Goal: Task Accomplishment & Management: Use online tool/utility

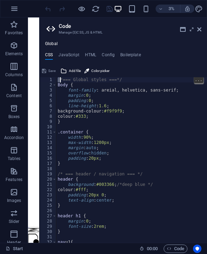
type textarea "*=== Global styles ===*/"
click at [92, 53] on h4 "HTML" at bounding box center [91, 57] width 12 height 8
type textarea "<a href="#main-content" class="wv-link-content button">Skip to main content</a>"
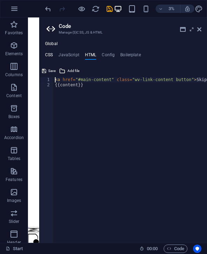
click at [52, 53] on h4 "CSS" at bounding box center [49, 57] width 8 height 8
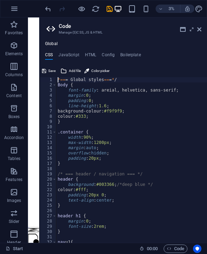
click at [56, 79] on div "1" at bounding box center [48, 79] width 17 height 5
click at [75, 68] on span "Add file" at bounding box center [75, 71] width 12 height 8
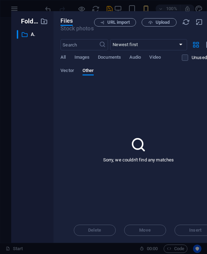
click at [48, 7] on div "Folders ​ All files All files Files Stock photos URL import Upload ​ Newest fir…" at bounding box center [103, 127] width 207 height 254
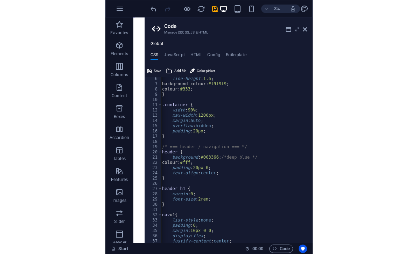
scroll to position [27, 0]
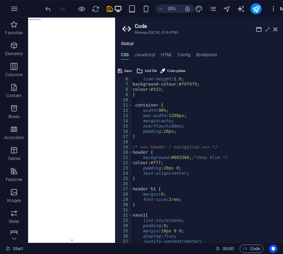
click at [207, 5] on icon "button" at bounding box center [273, 8] width 7 height 7
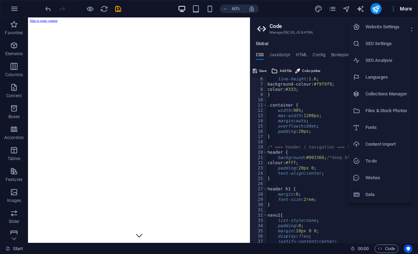
click at [207, 6] on div at bounding box center [209, 127] width 418 height 254
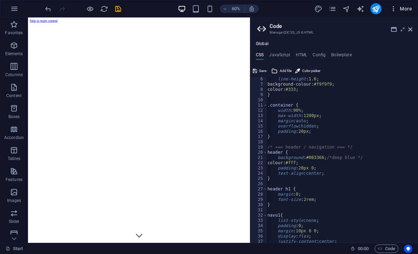
click at [207, 8] on span "More" at bounding box center [401, 8] width 22 height 7
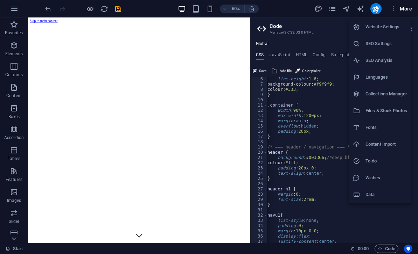
click at [207, 8] on div at bounding box center [209, 127] width 418 height 254
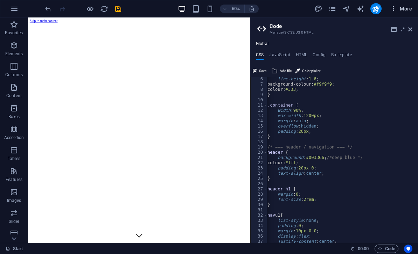
click at [207, 8] on span "More" at bounding box center [401, 8] width 22 height 7
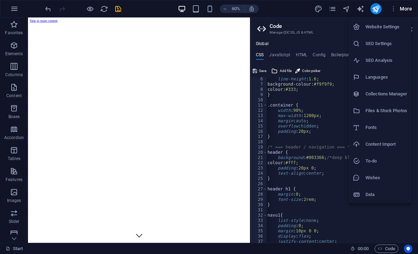
click at [207, 8] on div at bounding box center [209, 127] width 418 height 254
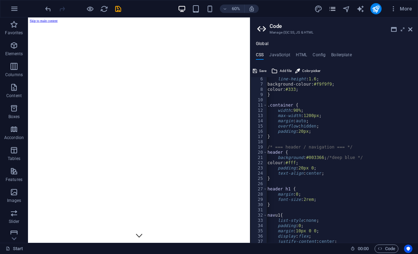
click at [207, 8] on icon "pages" at bounding box center [332, 9] width 8 height 8
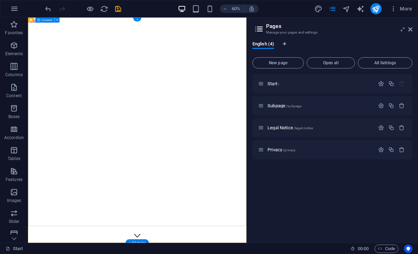
click at [120, 5] on icon "save" at bounding box center [118, 9] width 8 height 8
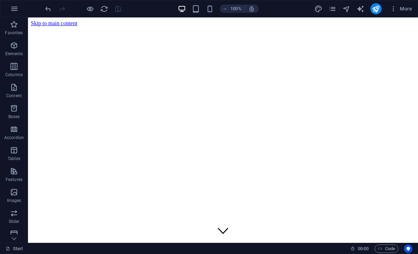
scroll to position [0, 0]
click at [207, 9] on icon "button" at bounding box center [393, 8] width 7 height 7
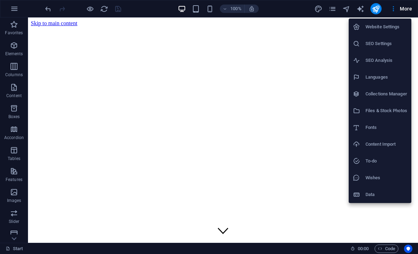
click at [207, 9] on div at bounding box center [209, 127] width 418 height 254
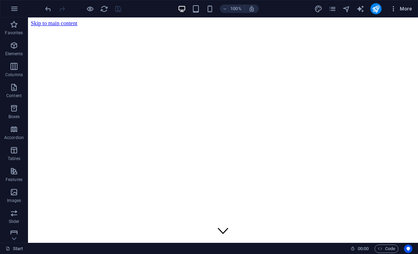
click at [207, 9] on icon "button" at bounding box center [393, 8] width 7 height 7
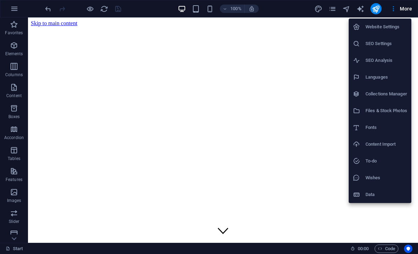
click at [207, 249] on div at bounding box center [209, 127] width 418 height 254
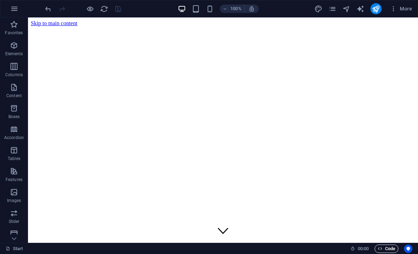
click at [207, 248] on span "Code" at bounding box center [387, 249] width 18 height 8
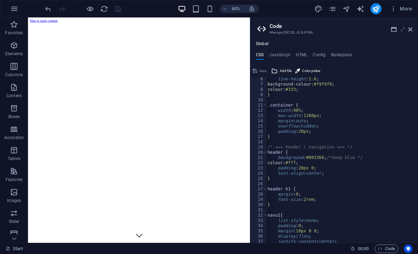
click at [207, 29] on icon at bounding box center [403, 30] width 0 height 6
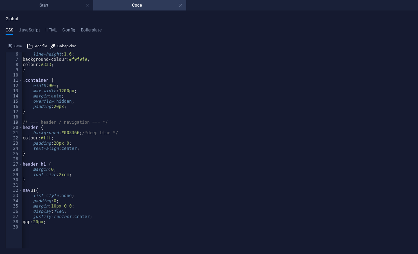
click at [11, 44] on div "Save" at bounding box center [15, 46] width 16 height 8
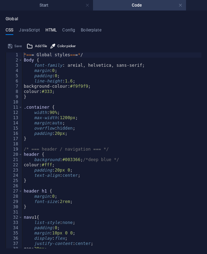
click at [46, 33] on h4 "HTML" at bounding box center [52, 32] width 12 height 8
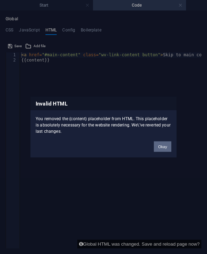
click at [169, 146] on button "Okay" at bounding box center [163, 146] width 18 height 11
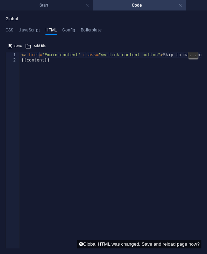
click at [84, 56] on div "< a href = "#main-content" class = "wv-link-content button" > Skip to main cont…" at bounding box center [123, 156] width 207 height 207
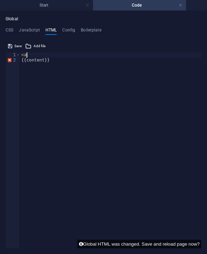
type textarea "<"
type textarea "{{content}}"
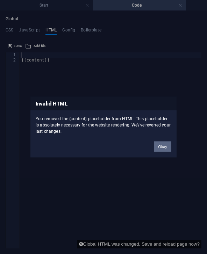
click at [161, 146] on button "Okay" at bounding box center [163, 146] width 18 height 11
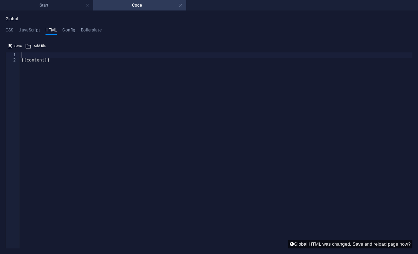
click at [27, 53] on div "{{content}}" at bounding box center [216, 156] width 392 height 207
paste textarea "</header>"
type textarea "</header>"
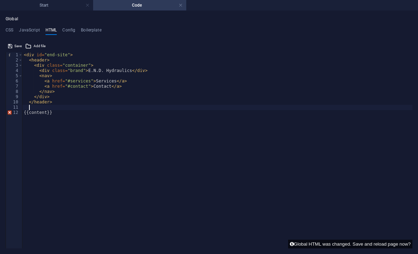
paste textarea "</div>"
type textarea "</div>"
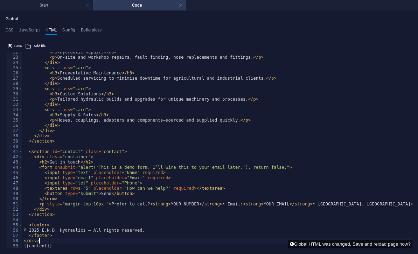
scroll to position [113, 0]
click at [9, 29] on h4 "CSS" at bounding box center [10, 32] width 8 height 8
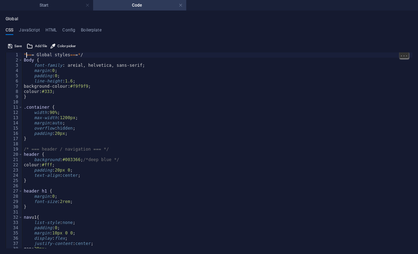
click at [24, 55] on div "*== = Global styles == = * / Body { font-family : areial, helvetica, sans-serif…" at bounding box center [217, 156] width 390 height 207
paste textarea "#end-site footer { background:#003366; color:#fff; text-align:center; padding:1…"
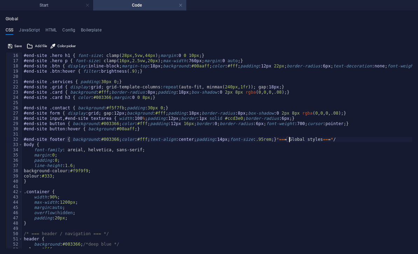
scroll to position [77, 0]
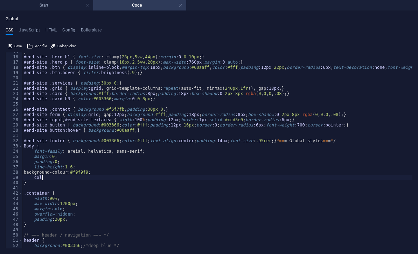
type textarea "c"
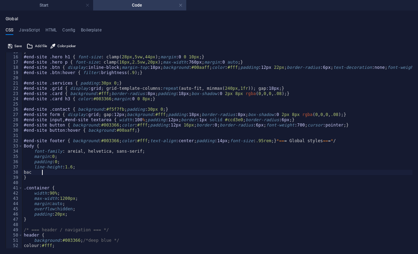
type textarea "b"
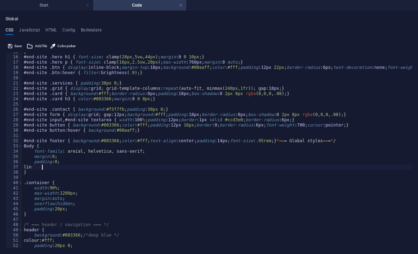
type textarea "l"
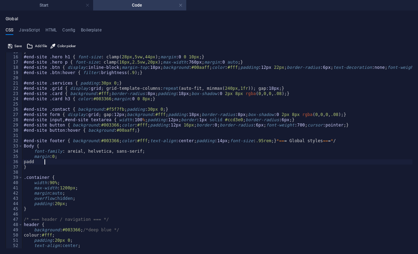
type textarea "p"
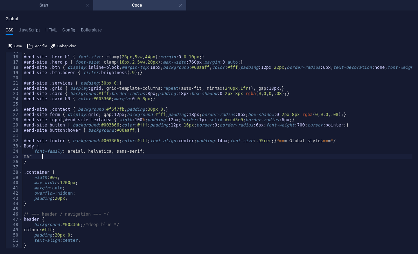
type textarea "m"
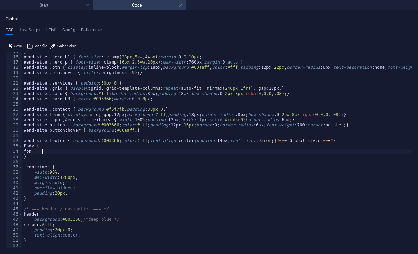
type textarea "f"
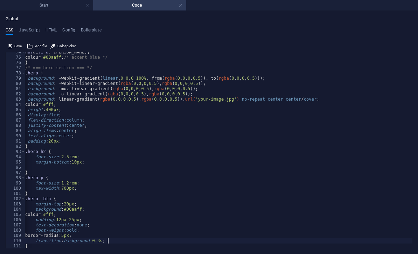
scroll to position [0, 1]
click at [117, 236] on div "nav u1 li a : hoover { colour: #00aaff ; /* accent blue */ } /* === hero sectio…" at bounding box center [239, 153] width 431 height 207
click at [118, 240] on div "nav u1 li a : hoover { colour: #00aaff ; /* accent blue */ } /* === hero sectio…" at bounding box center [239, 153] width 431 height 207
type textarea "t"
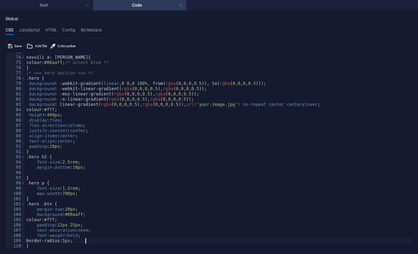
scroll to position [381, 0]
type textarea "b"
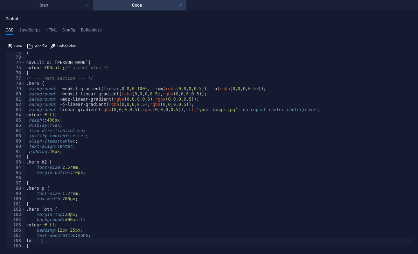
type textarea "f"
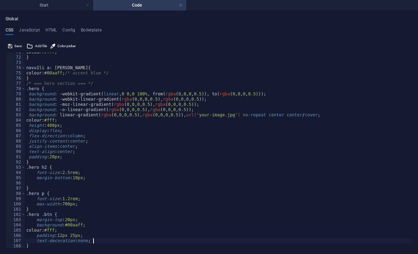
scroll to position [370, 0]
type textarea "t"
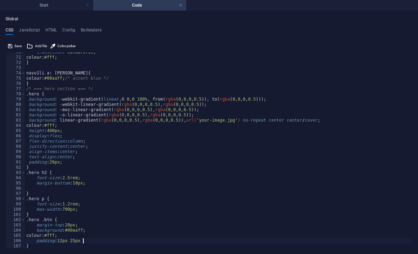
scroll to position [365, 0]
type textarea "p"
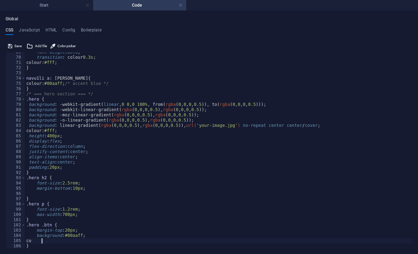
type textarea "c"
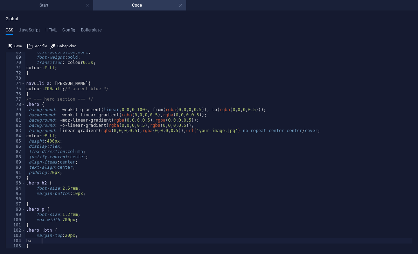
type textarea "b"
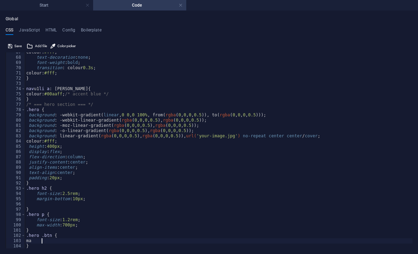
type textarea "m"
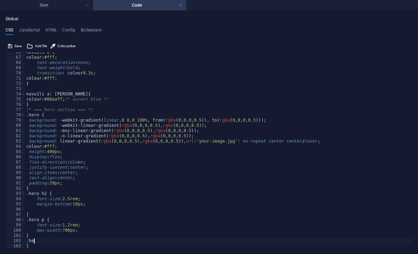
type textarea "."
type textarea "}"
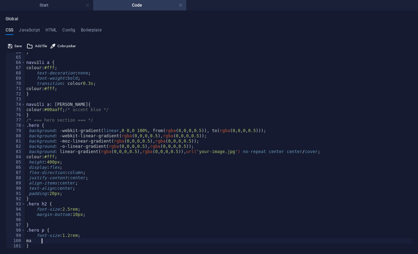
type textarea "m"
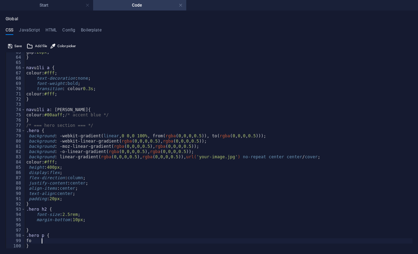
type textarea "f"
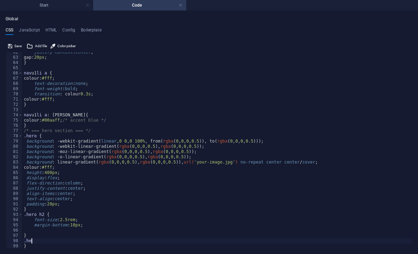
type textarea "."
type textarea "}"
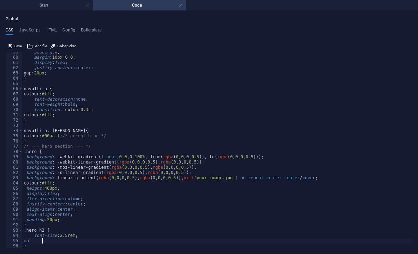
type textarea "m"
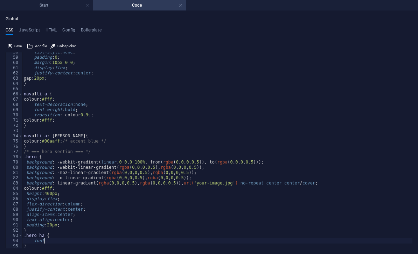
type textarea "f"
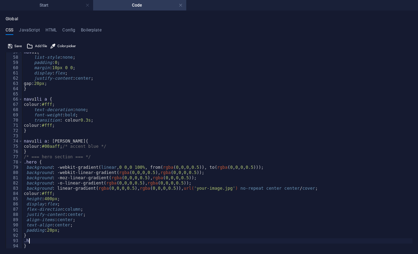
type textarea "."
type textarea "}"
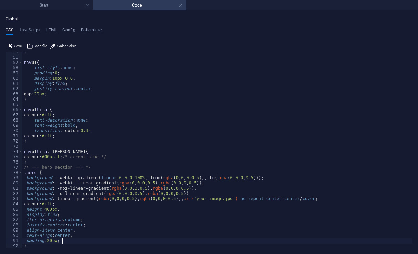
scroll to position [286, 0]
type textarea "p"
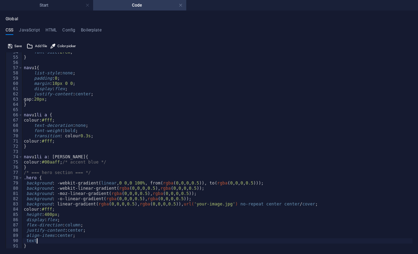
type textarea "t"
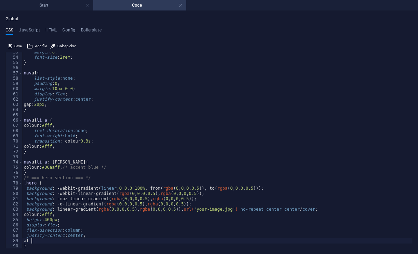
type textarea "a"
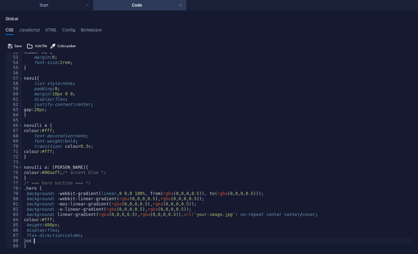
type textarea "j"
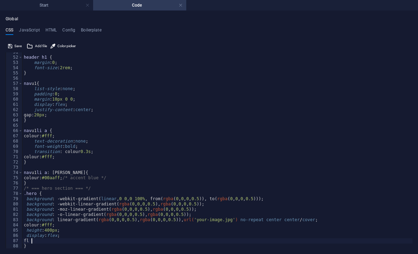
type textarea "f"
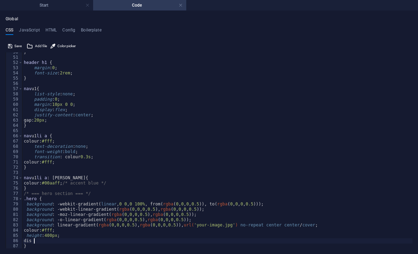
type textarea "d"
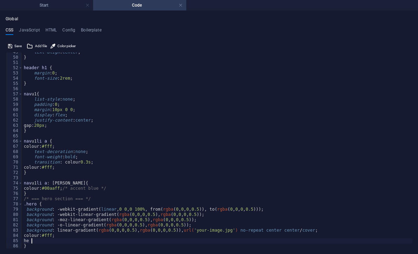
type textarea "h"
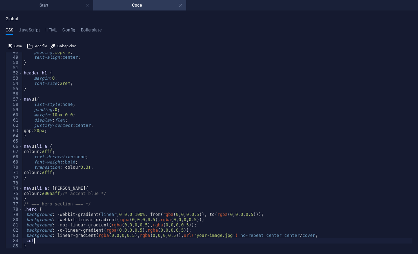
type textarea "c"
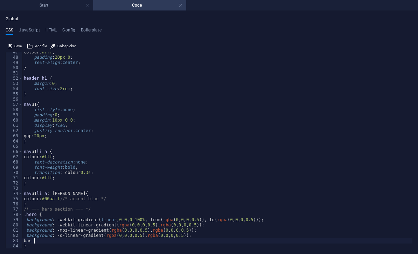
type textarea "b"
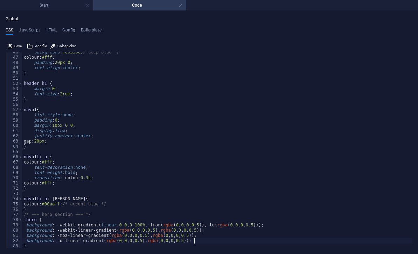
scroll to position [239, 0]
type textarea "}"
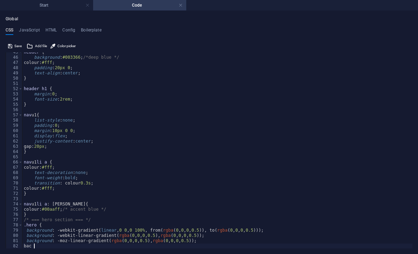
type textarea "b"
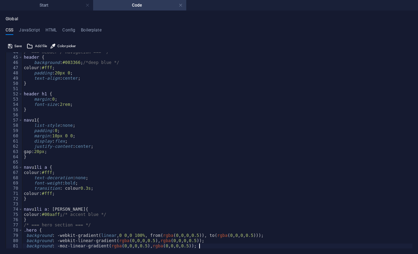
scroll to position [229, 0]
type textarea "b"
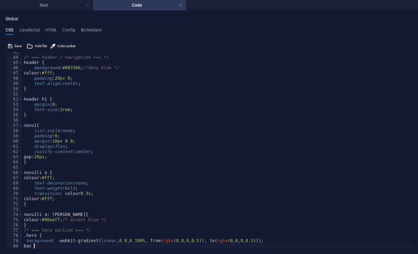
type textarea "b"
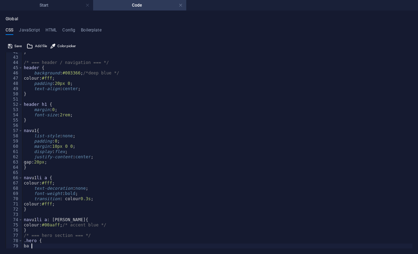
type textarea "b"
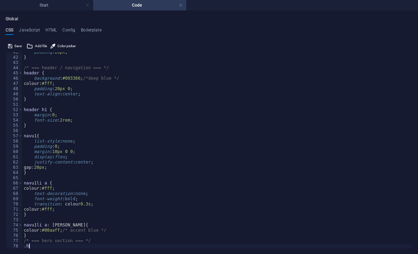
type textarea "."
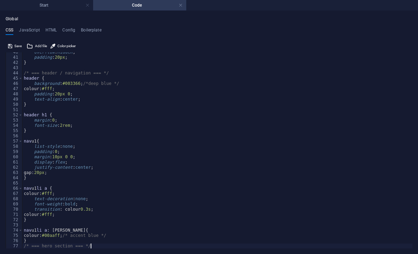
scroll to position [208, 0]
type textarea "/"
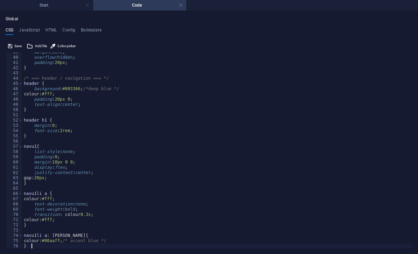
type textarea "}"
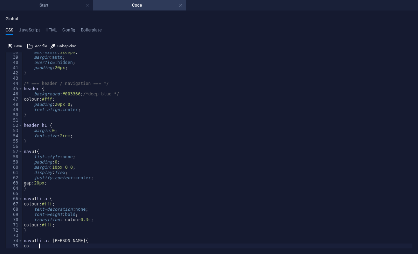
type textarea "c"
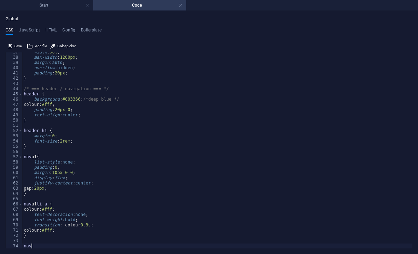
type textarea "n"
type textarea "}"
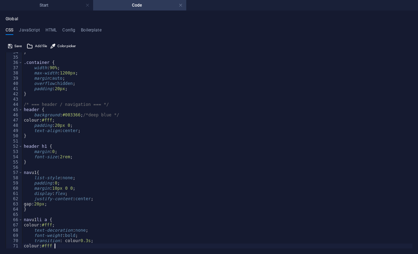
scroll to position [176, 0]
type textarea "c"
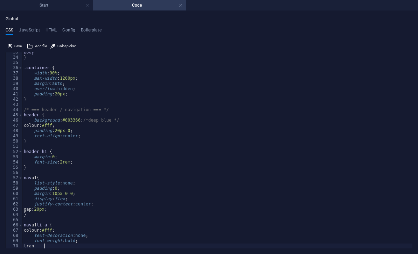
type textarea "t"
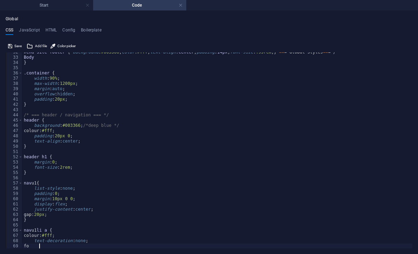
type textarea "f"
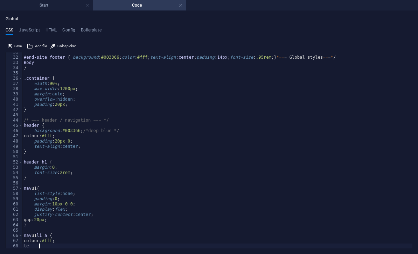
type textarea "t"
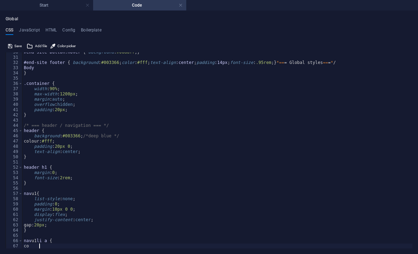
type textarea "c"
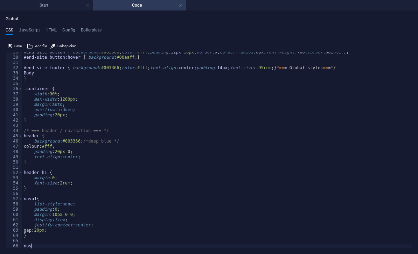
type textarea "n"
type textarea "}"
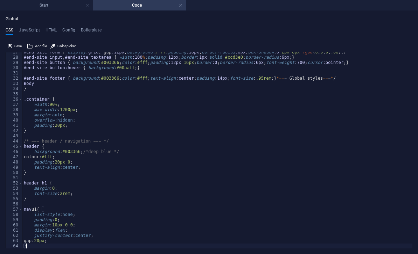
scroll to position [134, 0]
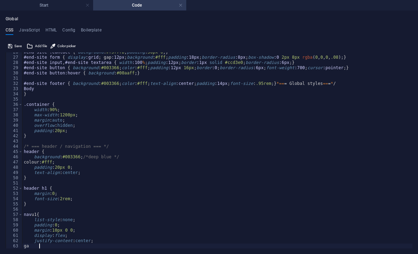
type textarea "g"
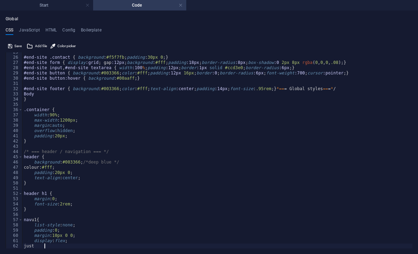
type textarea "j"
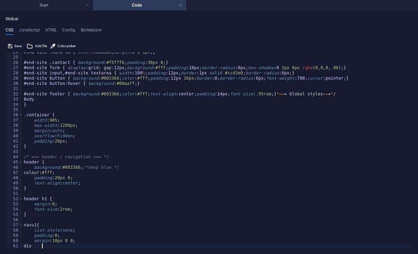
type textarea "d"
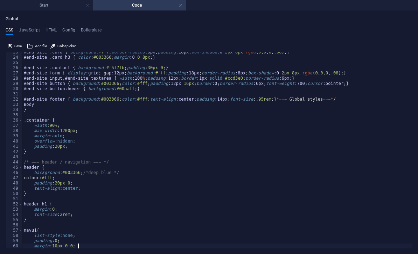
scroll to position [118, 0]
type textarea "m"
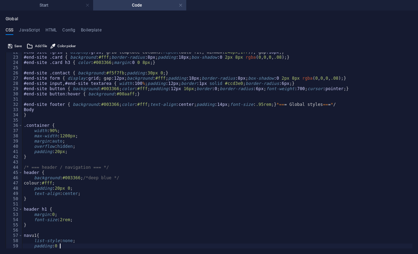
scroll to position [113, 0]
type textarea "p"
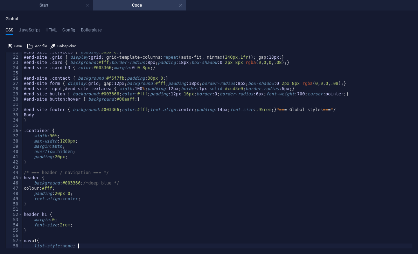
scroll to position [108, 0]
type textarea "l"
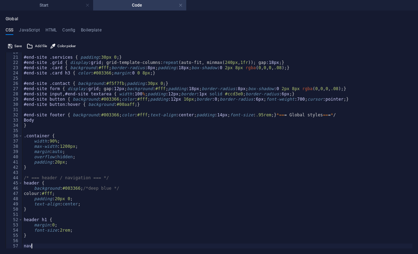
type textarea "n"
type textarea "}"
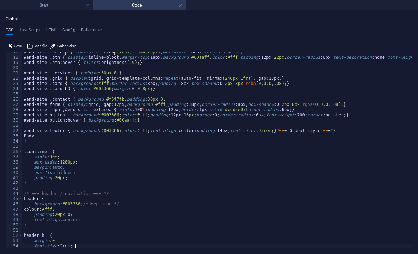
scroll to position [87, 0]
type textarea "f"
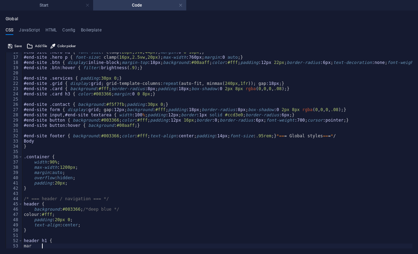
type textarea "m"
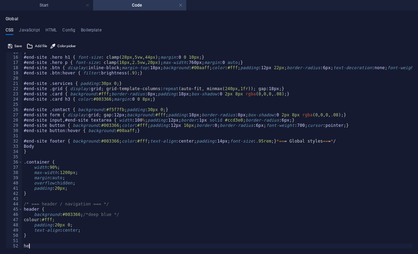
type textarea "h"
type textarea "}"
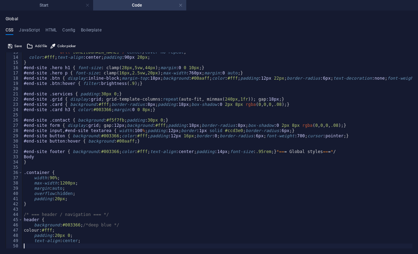
scroll to position [61, 0]
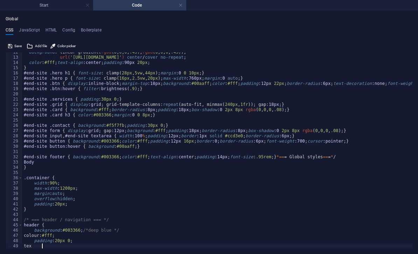
type textarea "t"
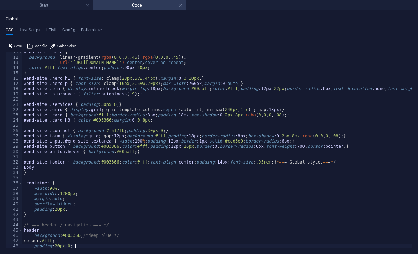
scroll to position [55, 0]
type textarea "p"
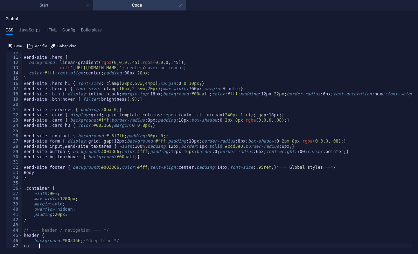
type textarea "c"
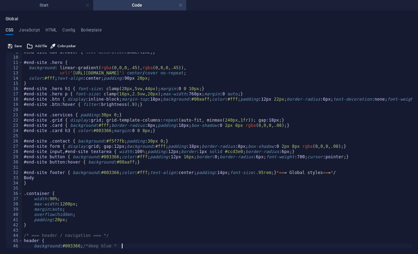
scroll to position [45, 0]
type textarea "b"
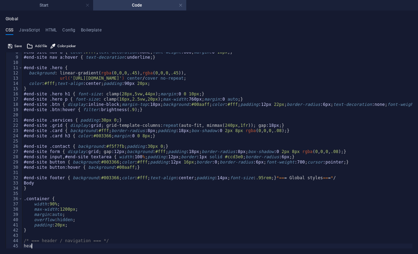
type textarea "h"
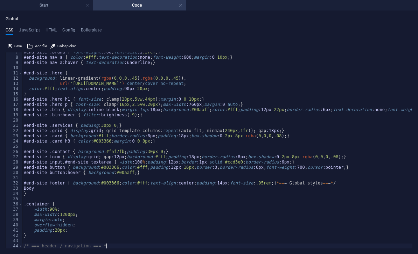
scroll to position [34, 0]
type textarea "/"
type textarea "}"
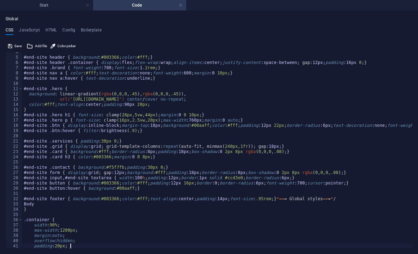
scroll to position [19, 0]
type textarea "p"
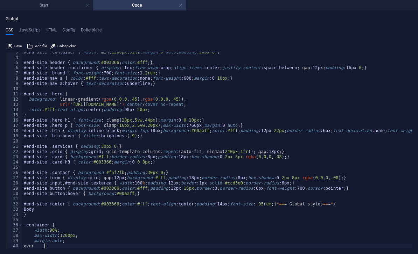
type textarea "o"
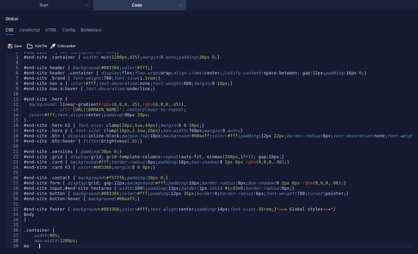
type textarea "m"
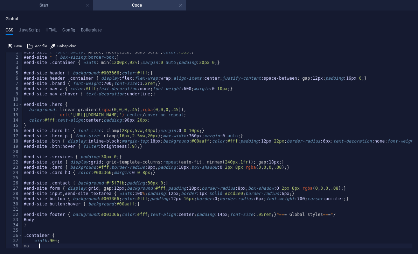
type textarea "m"
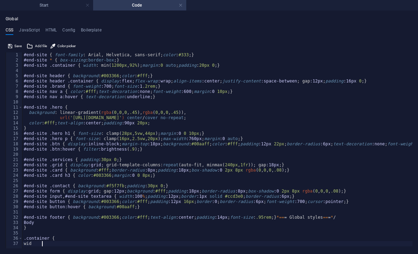
type textarea "w"
type textarea "."
click at [207, 220] on div "#end-site { font-family : Arial, Helvetica, sans-serif; color : #333 ; } #end-s…" at bounding box center [237, 156] width 431 height 207
type textarea "}"
type textarea "B"
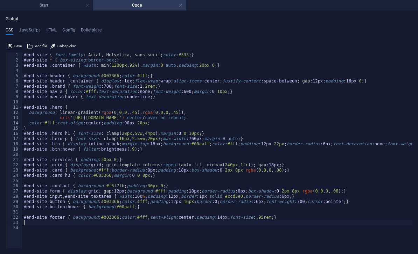
click at [12, 45] on button "Save" at bounding box center [15, 46] width 16 height 8
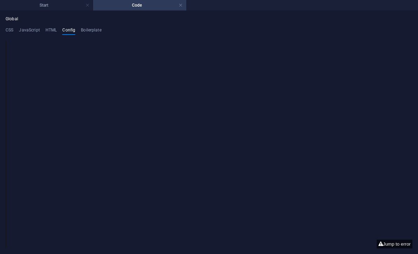
type textarea "$fc-headlines: H2;"
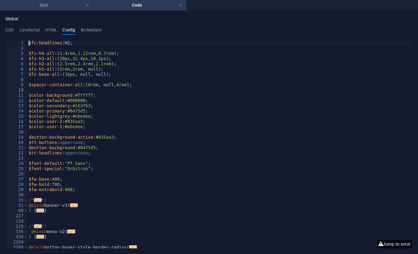
click at [35, 4] on h4 "Start" at bounding box center [46, 5] width 93 height 8
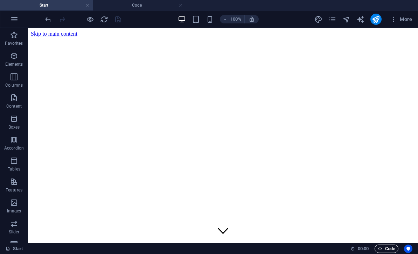
click at [207, 245] on span "Code" at bounding box center [387, 249] width 18 height 8
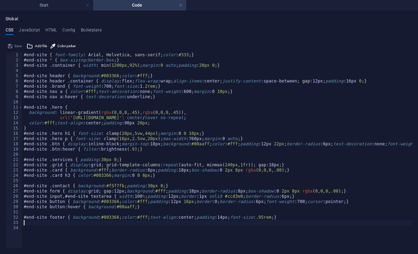
click at [12, 43] on div "Save" at bounding box center [15, 46] width 16 height 8
click at [13, 46] on div "Save" at bounding box center [15, 46] width 16 height 8
click at [9, 43] on div "Save" at bounding box center [15, 46] width 16 height 8
click at [15, 46] on div "Save" at bounding box center [15, 46] width 16 height 8
click at [27, 30] on h4 "JavaScript" at bounding box center [29, 32] width 21 height 8
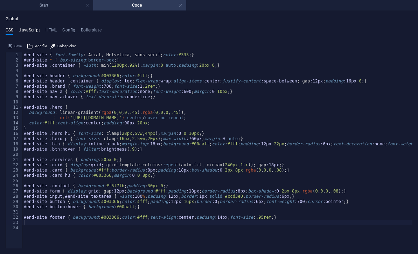
type textarea "/* JS for preset "Menu V2" */"
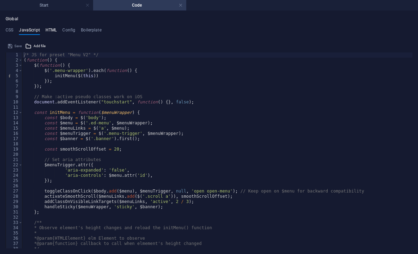
click at [51, 31] on h4 "HTML" at bounding box center [52, 32] width 12 height 8
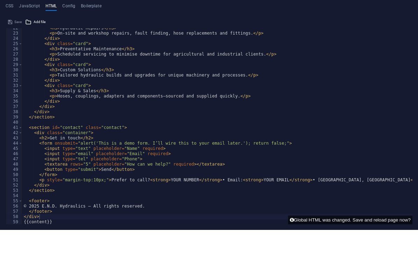
click at [15, 42] on div "Save" at bounding box center [15, 46] width 16 height 8
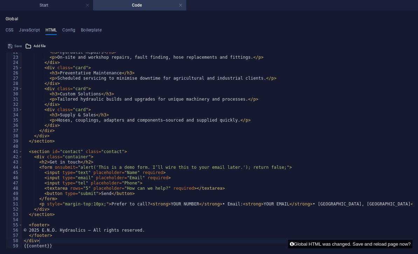
click at [207, 245] on button "Global HTML was changed. Save and reload page now?" at bounding box center [350, 244] width 124 height 9
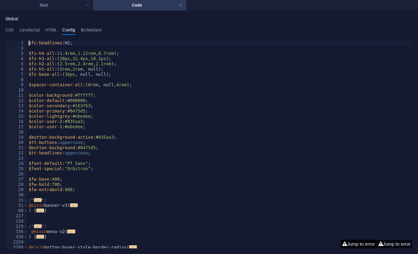
click at [207, 245] on button "Jump to error" at bounding box center [359, 244] width 36 height 9
click at [207, 245] on button "Jump to error" at bounding box center [395, 244] width 36 height 9
click at [207, 243] on button "Jump to error" at bounding box center [359, 244] width 36 height 9
click at [49, 29] on h4 "HTML" at bounding box center [52, 32] width 12 height 8
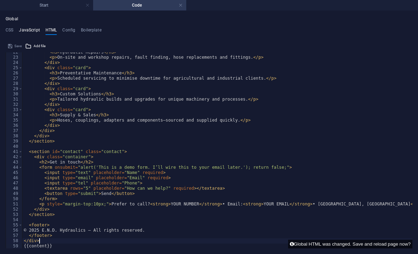
click at [29, 31] on h4 "JavaScript" at bounding box center [29, 32] width 21 height 8
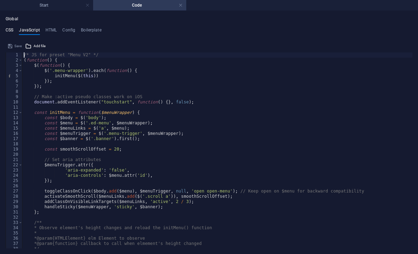
click at [9, 30] on h4 "CSS" at bounding box center [10, 32] width 8 height 8
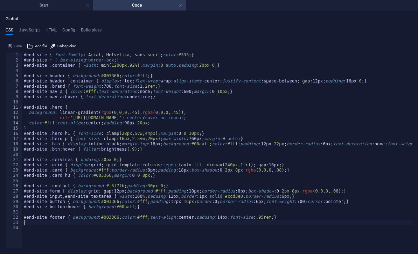
click at [15, 47] on div "Save" at bounding box center [15, 46] width 16 height 8
click at [65, 28] on h4 "Config" at bounding box center [68, 32] width 13 height 8
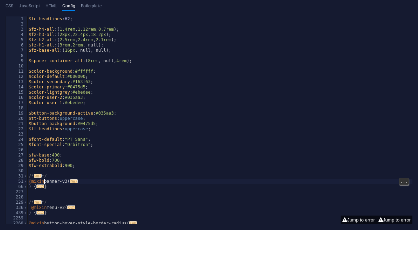
type textarea "*/"
type textarea "$fw-base: 400;"
type textarea "$font-default: "PT Sans";"
type textarea "$button-background-active: #035aa3;"
type textarea "$color-background: #ffffff;"
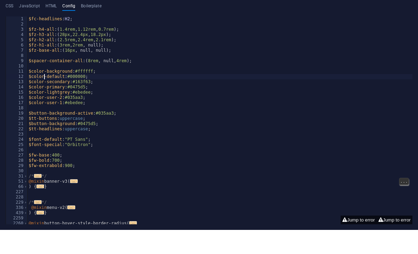
type textarea "$spacer-container-all: (8rem, null, 4rem);"
type textarea "$fz-h4-all: (1.4rem, 1.12rem, 0.7rem);"
type textarea "$fc-headlines: H2;"
type textarea "$fz-base-all: (16px, null, null);"
type textarea "$spacer-container-all: (8rem, null, 4rem);"
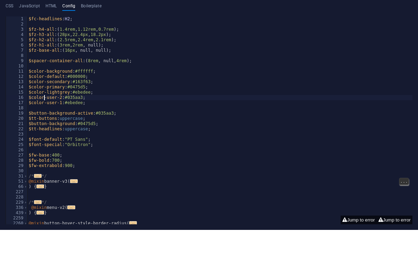
type textarea "$color-user-1: #ebedee;"
type textarea "$tt-headlines: uppercase;"
type textarea "$font-special: "Orbitron";"
type textarea "$fw-extrabold: 900;"
type textarea "}"
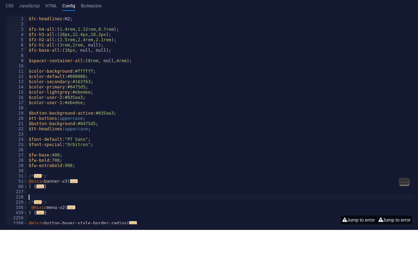
type textarea "}"
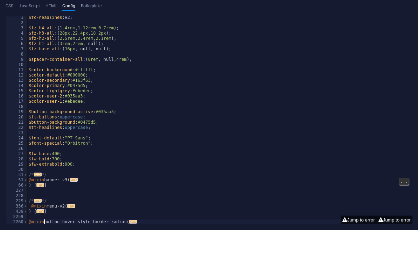
type textarea "}"
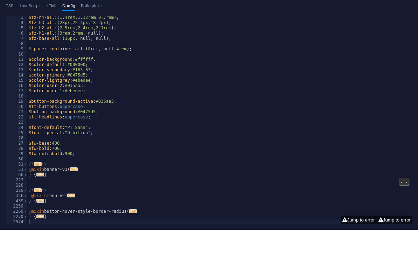
type textarea "}"
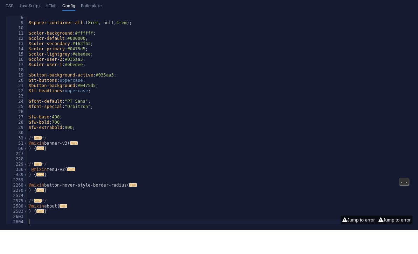
type textarea "}"
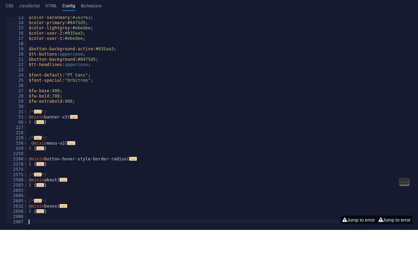
type textarea "}"
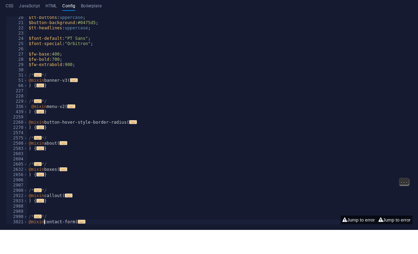
type textarea "}"
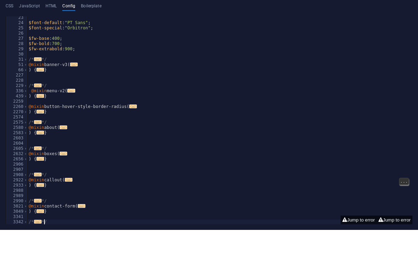
type textarea "}"
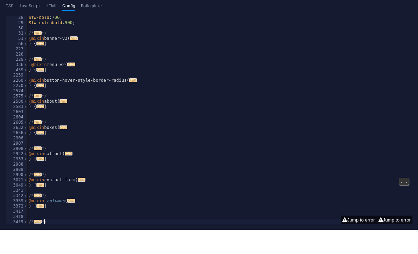
type textarea "}"
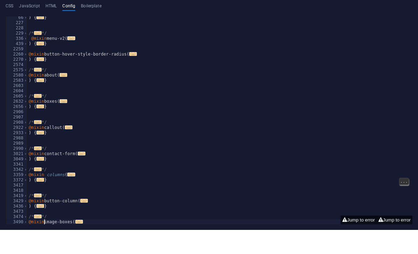
type textarea "}"
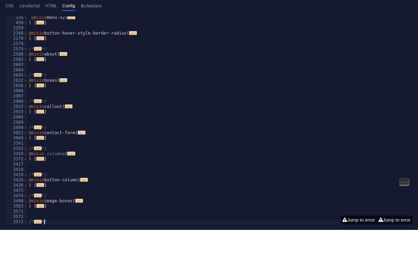
type textarea "}"
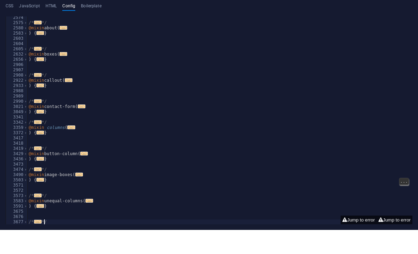
type textarea "}"
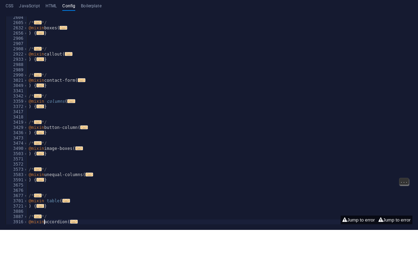
type textarea "}"
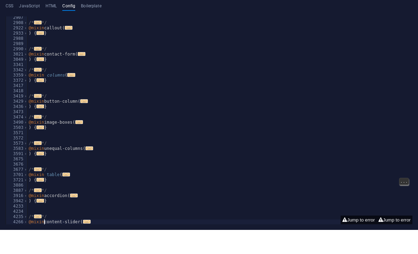
type textarea "}"
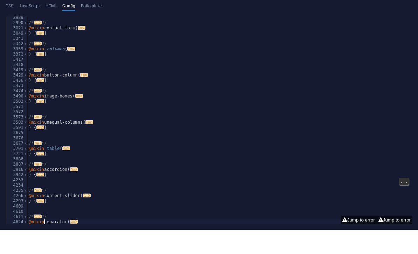
type textarea "}"
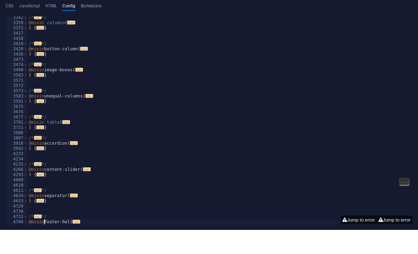
type textarea "}"
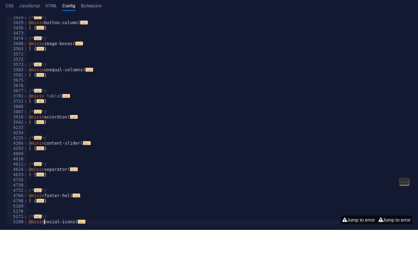
type textarea "}"
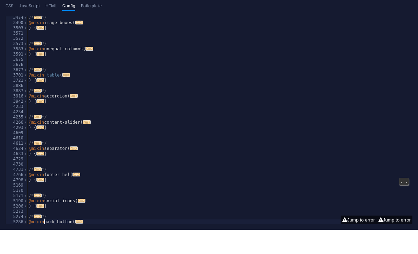
type textarea "}"
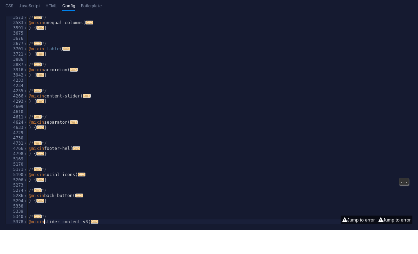
type textarea "}"
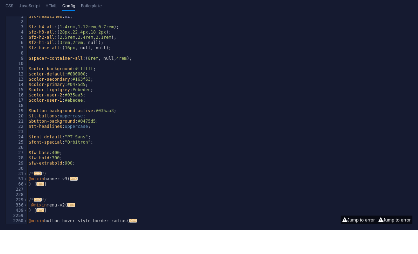
scroll to position [0, 0]
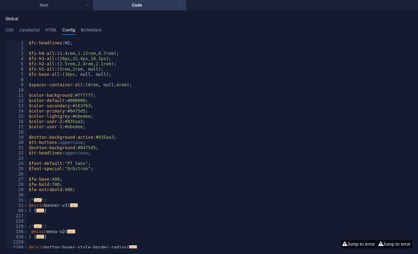
click at [181, 6] on link at bounding box center [181, 5] width 4 height 7
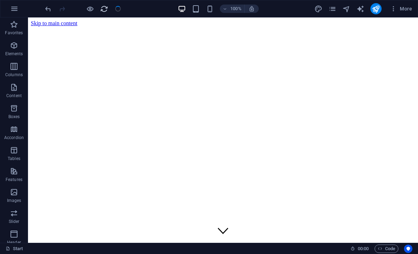
click at [100, 10] on icon "reload" at bounding box center [104, 9] width 8 height 8
click at [103, 6] on icon "reload" at bounding box center [104, 9] width 8 height 8
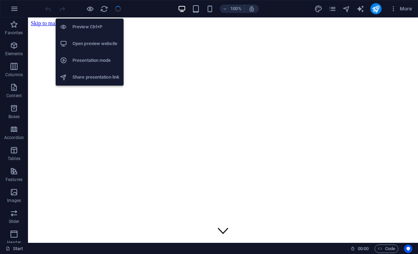
click at [81, 41] on h6 "Open preview website" at bounding box center [95, 44] width 47 height 8
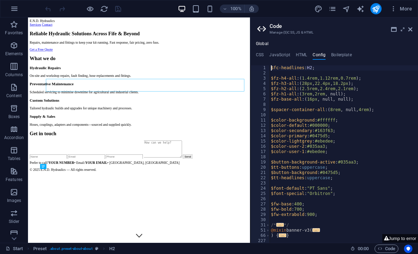
scroll to position [433, 0]
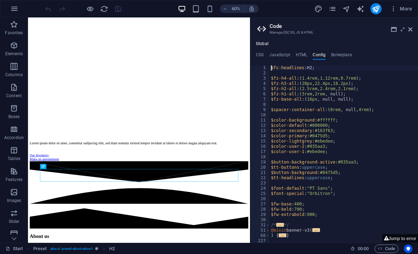
click at [106, 219] on div "Lorem ipsum dolor sit amet, consetetur sadipscing elitr, sed diam nonumy eirmod…" at bounding box center [213, 238] width 364 height 39
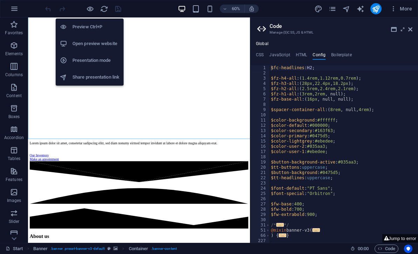
click at [78, 25] on h6 "Preview Ctrl+P" at bounding box center [95, 27] width 47 height 8
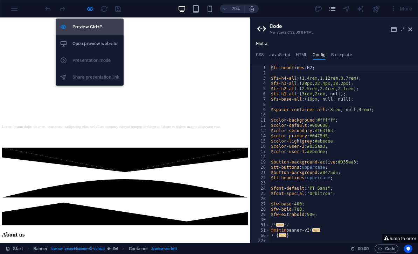
click at [79, 27] on h6 "Preview Ctrl+P" at bounding box center [95, 27] width 47 height 8
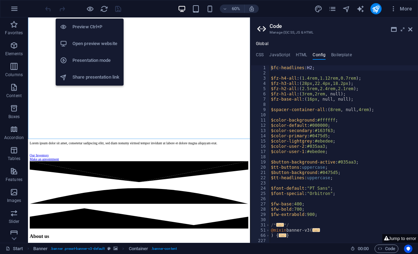
click at [71, 23] on div at bounding box center [66, 26] width 13 height 7
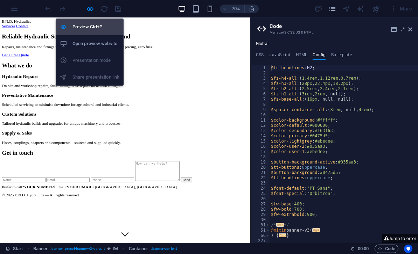
scroll to position [0, 0]
click at [258, 53] on h4 "CSS" at bounding box center [260, 57] width 8 height 8
type textarea "#end-site { font-family: Arial, Helvetica, sans-serif; color:#333; }"
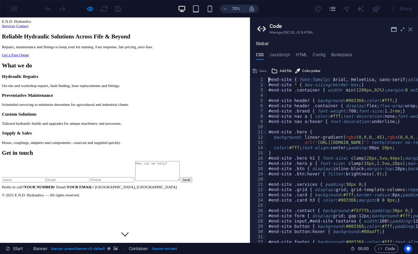
click at [409, 27] on icon at bounding box center [410, 30] width 4 height 6
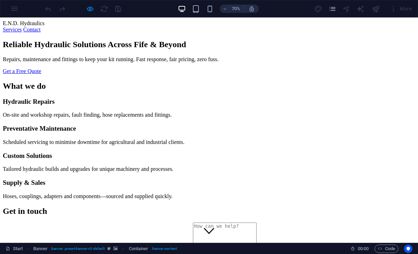
scroll to position [273, 0]
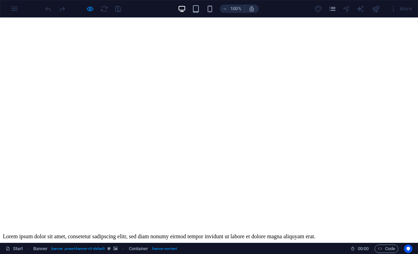
click at [12, 10] on div "100% More" at bounding box center [208, 8] width 417 height 17
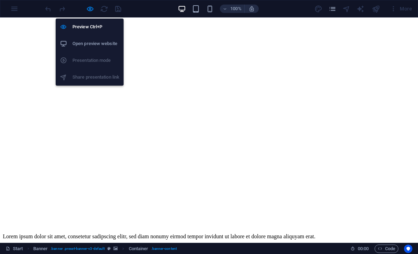
click at [79, 43] on h6 "Open preview website" at bounding box center [95, 44] width 47 height 8
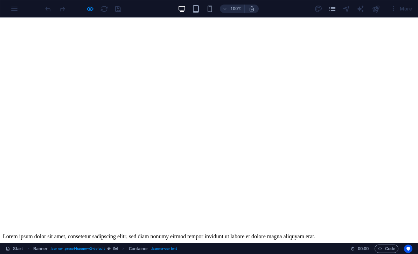
click at [12, 8] on div "100% More" at bounding box center [208, 8] width 417 height 17
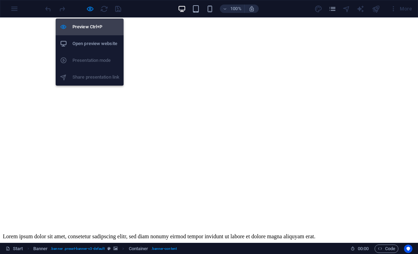
click at [79, 23] on h6 "Preview Ctrl+P" at bounding box center [95, 27] width 47 height 8
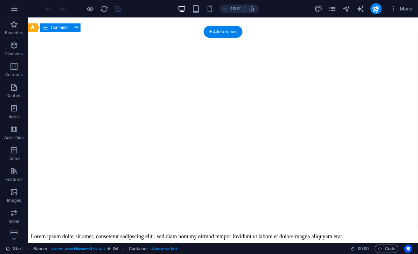
click at [44, 228] on div "Lorem ipsum dolor sit amet, consetetur sadipscing elitr, sed diam nonumy eirmod…" at bounding box center [223, 247] width 384 height 39
click at [401, 6] on span "More" at bounding box center [401, 8] width 22 height 7
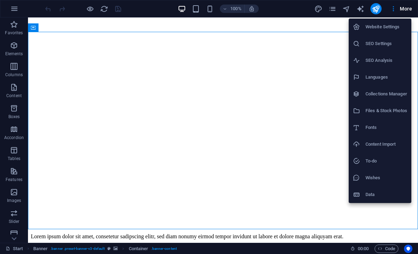
click at [391, 24] on h6 "Website Settings" at bounding box center [386, 27] width 42 height 8
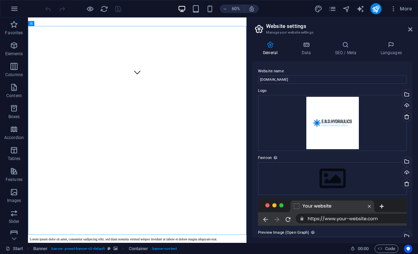
scroll to position [0, 0]
click at [305, 45] on icon at bounding box center [306, 44] width 30 height 7
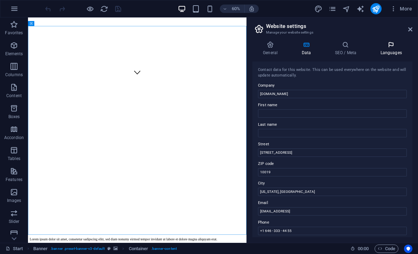
click at [393, 46] on icon at bounding box center [391, 44] width 43 height 7
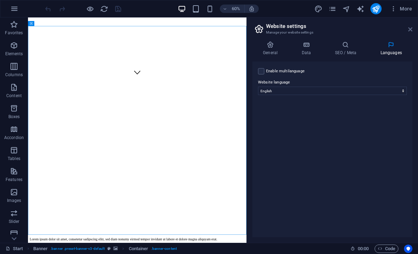
click at [408, 28] on icon at bounding box center [410, 30] width 4 height 6
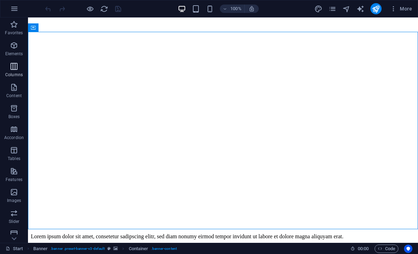
click at [12, 66] on icon "button" at bounding box center [14, 66] width 8 height 8
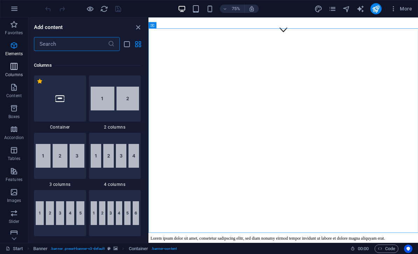
scroll to position [347, 0]
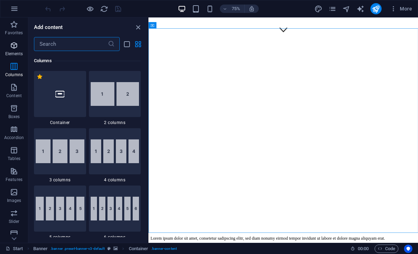
click at [12, 51] on p "Elements" at bounding box center [14, 54] width 18 height 6
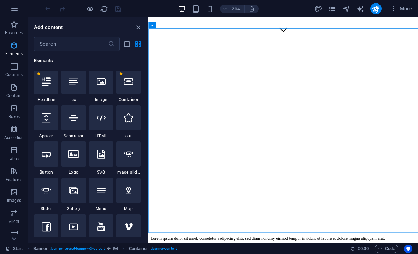
scroll to position [75, 0]
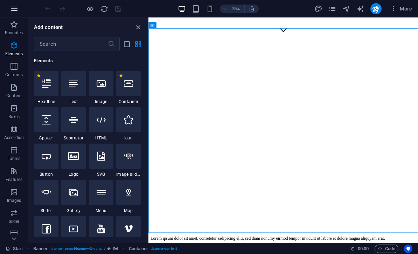
click at [14, 8] on icon "button" at bounding box center [14, 9] width 8 height 8
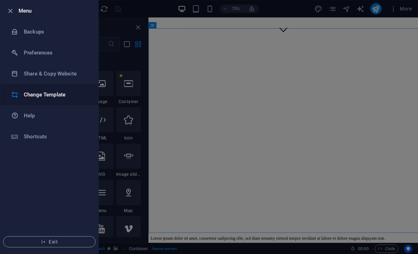
click at [34, 96] on h6 "Change Template" at bounding box center [56, 95] width 65 height 8
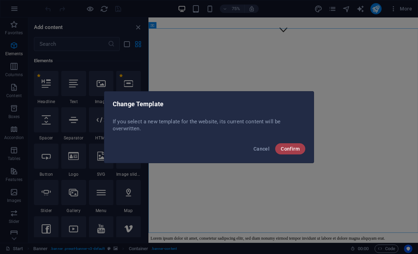
click at [288, 149] on span "Confirm" at bounding box center [290, 149] width 19 height 6
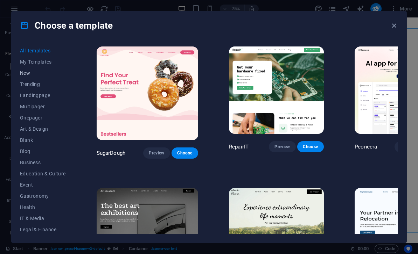
click at [25, 71] on span "New" at bounding box center [43, 73] width 46 height 6
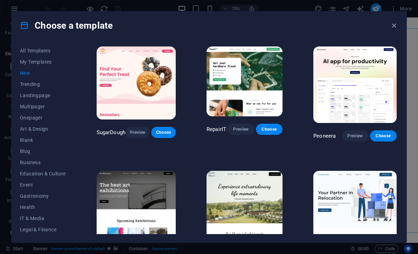
scroll to position [0, 0]
click at [31, 61] on span "My Templates" at bounding box center [43, 62] width 46 height 6
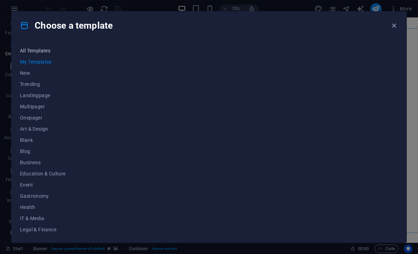
click at [33, 51] on span "All Templates" at bounding box center [43, 51] width 46 height 6
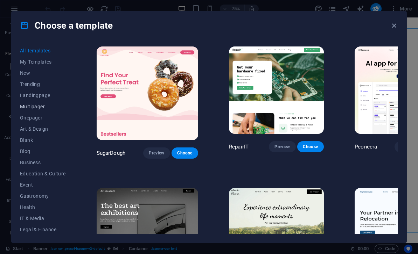
click at [27, 105] on span "Multipager" at bounding box center [43, 107] width 46 height 6
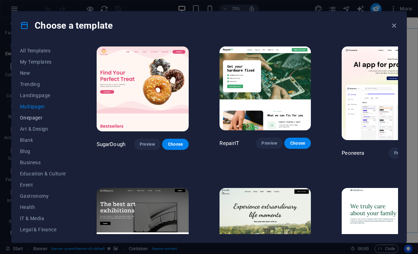
click at [28, 118] on span "Onepager" at bounding box center [43, 118] width 46 height 6
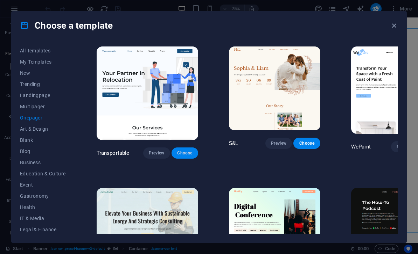
click at [177, 151] on span "Choose" at bounding box center [184, 154] width 15 height 6
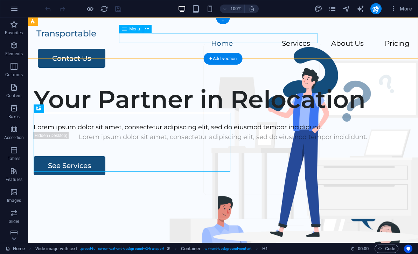
click at [135, 40] on nav "Home Services About Us Pricing" at bounding box center [222, 44] width 373 height 10
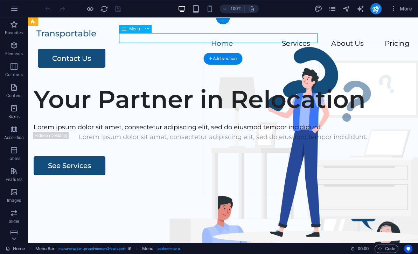
click at [389, 163] on div "Your Partner in Relocation Lorem ipsum dolor sit amet, consectetur adipiscing e…" at bounding box center [223, 213] width 390 height 268
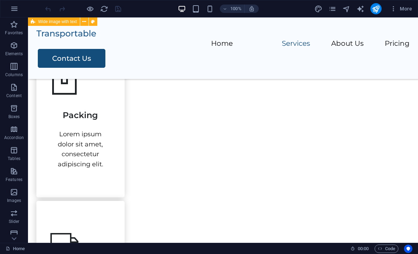
scroll to position [340, 0]
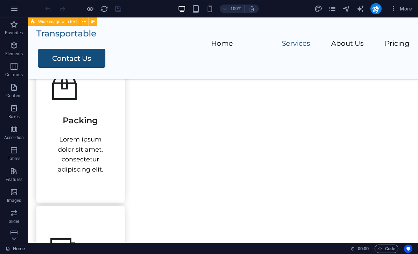
click at [74, 147] on div "Lorem ipsum dolor sit amet, consectetur adipiscing elit." at bounding box center [80, 155] width 60 height 40
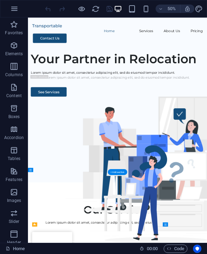
scroll to position [0, 0]
click at [17, 7] on icon "button" at bounding box center [14, 9] width 8 height 8
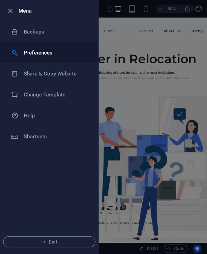
click at [33, 54] on h6 "Preferences" at bounding box center [56, 53] width 65 height 8
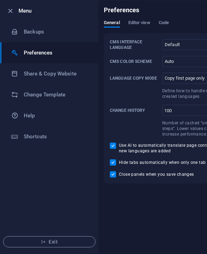
click at [166, 19] on div "Preferences" at bounding box center [168, 10] width 140 height 20
click at [135, 24] on span "Editor view" at bounding box center [139, 24] width 22 height 10
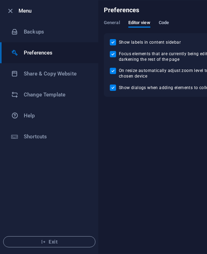
click at [168, 24] on span "Code" at bounding box center [164, 24] width 10 height 10
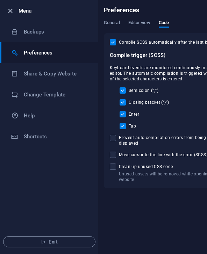
click at [7, 9] on icon "button" at bounding box center [10, 11] width 8 height 8
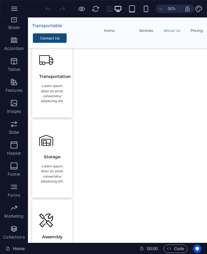
scroll to position [89, 0]
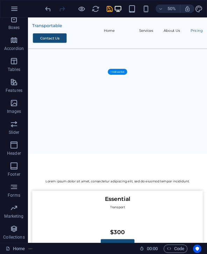
scroll to position [1057, 0]
click at [17, 22] on icon "button" at bounding box center [14, 19] width 8 height 8
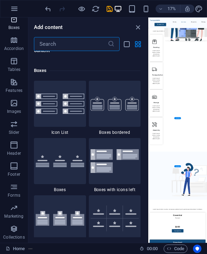
scroll to position [1931, 0]
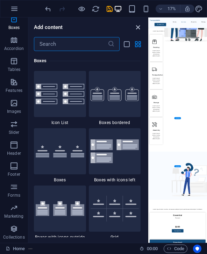
click at [138, 28] on icon "close panel" at bounding box center [138, 27] width 8 height 8
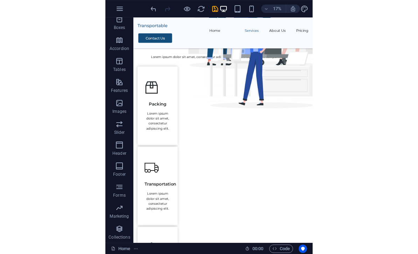
scroll to position [260, 0]
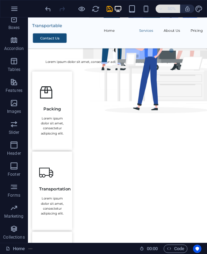
click at [162, 9] on icon "button" at bounding box center [161, 9] width 5 height 5
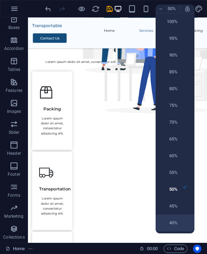
click at [170, 225] on h6 "40%" at bounding box center [169, 223] width 18 height 8
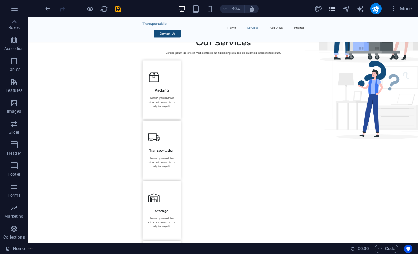
click at [336, 10] on icon "pages" at bounding box center [332, 9] width 8 height 8
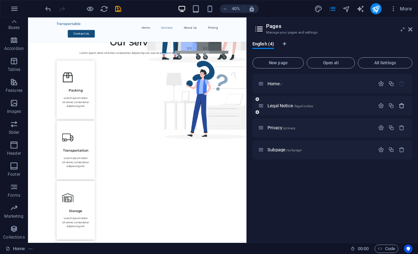
click at [400, 104] on icon "button" at bounding box center [402, 106] width 6 height 6
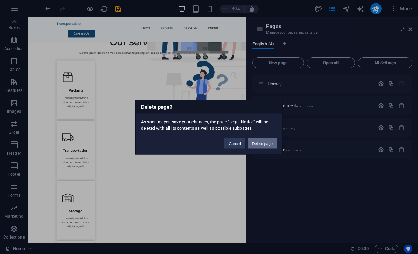
click at [265, 144] on button "Delete page" at bounding box center [262, 143] width 29 height 11
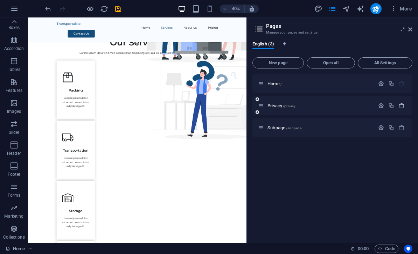
click at [401, 103] on icon "button" at bounding box center [402, 106] width 6 height 6
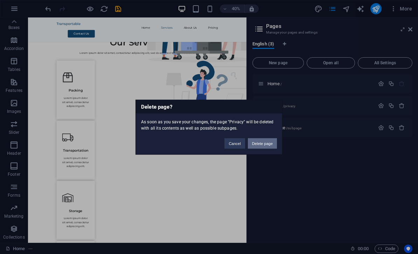
click at [266, 145] on button "Delete page" at bounding box center [262, 143] width 29 height 11
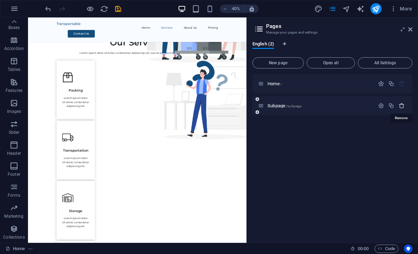
click at [401, 104] on icon "button" at bounding box center [402, 106] width 6 height 6
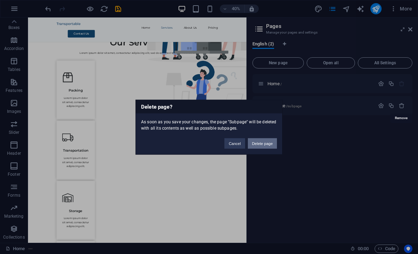
click at [267, 145] on button "Delete page" at bounding box center [262, 143] width 29 height 11
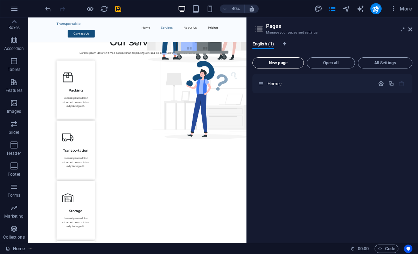
click at [285, 61] on span "New page" at bounding box center [278, 63] width 45 height 4
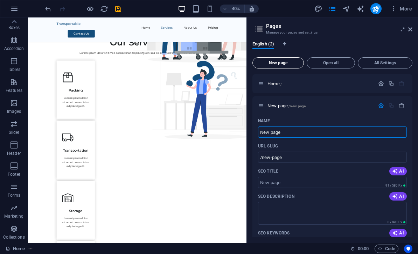
scroll to position [0, 0]
click at [401, 104] on icon "button" at bounding box center [402, 106] width 6 height 6
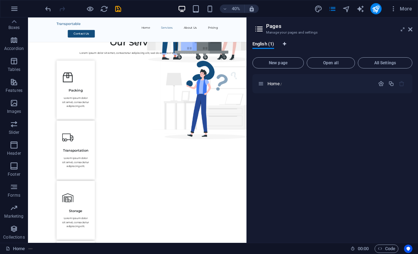
click at [285, 42] on icon "Language Tabs" at bounding box center [284, 44] width 3 height 4
select select "41"
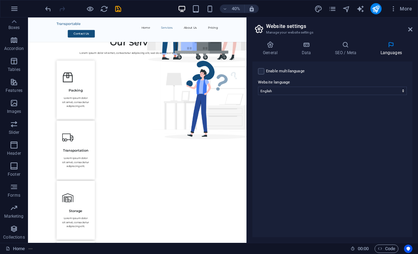
click at [308, 39] on div "General Data SEO / Meta Languages Website name endhydraulics.co.uk Logo Drag fi…" at bounding box center [332, 140] width 171 height 208
click at [302, 46] on icon at bounding box center [306, 44] width 30 height 7
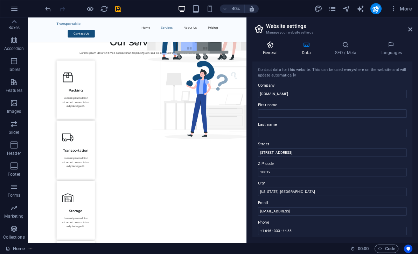
click at [272, 47] on icon at bounding box center [270, 44] width 36 height 7
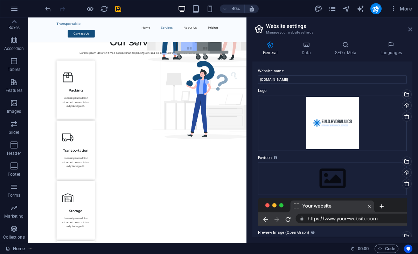
click at [409, 27] on icon at bounding box center [410, 30] width 4 height 6
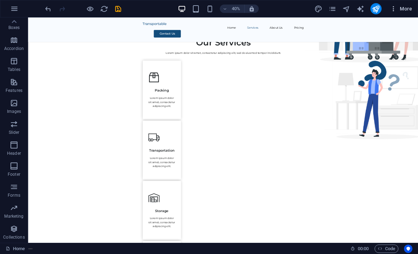
click at [394, 7] on icon "button" at bounding box center [393, 8] width 7 height 7
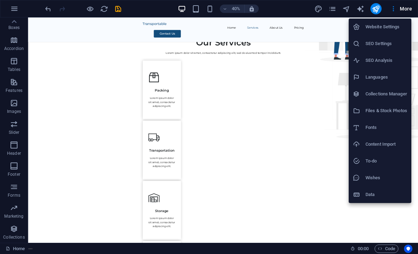
click at [332, 10] on div at bounding box center [209, 127] width 418 height 254
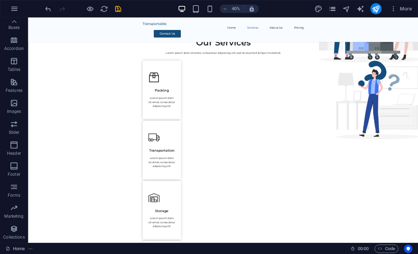
click at [333, 7] on icon "pages" at bounding box center [332, 9] width 8 height 8
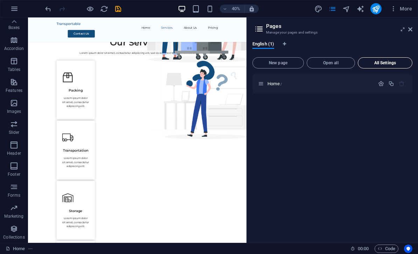
click at [392, 61] on span "All Settings" at bounding box center [385, 63] width 48 height 4
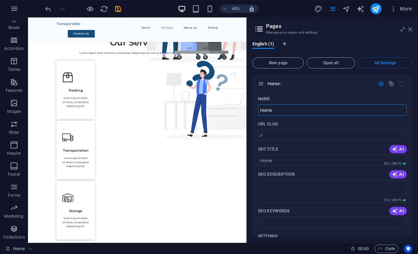
click at [411, 30] on icon at bounding box center [410, 30] width 4 height 6
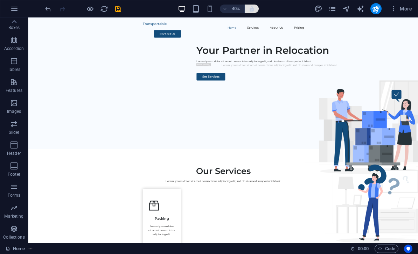
click at [251, 5] on button "button" at bounding box center [252, 9] width 14 height 8
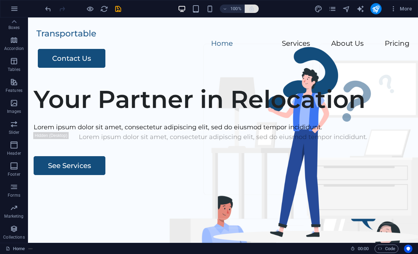
click at [250, 5] on button "button" at bounding box center [252, 9] width 14 height 8
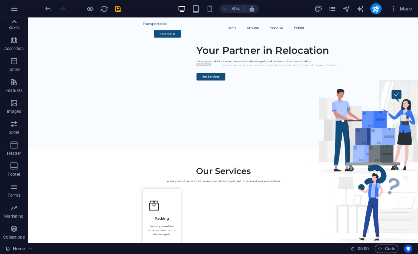
click at [11, 22] on icon at bounding box center [14, 22] width 10 height 10
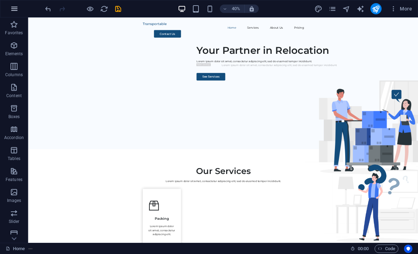
click at [12, 7] on icon "button" at bounding box center [14, 9] width 8 height 8
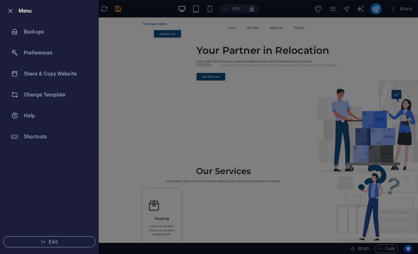
click at [393, 159] on div at bounding box center [209, 127] width 418 height 254
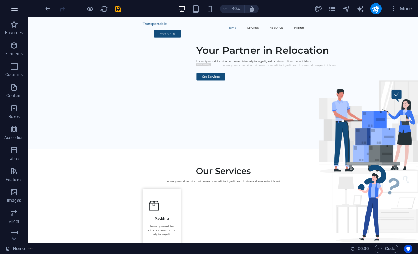
click at [12, 7] on icon "button" at bounding box center [14, 9] width 8 height 8
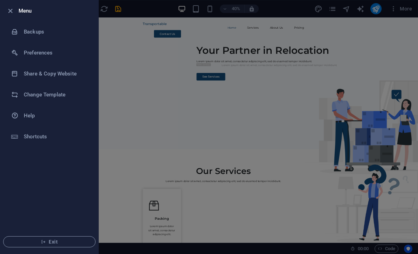
click at [395, 166] on div at bounding box center [209, 127] width 418 height 254
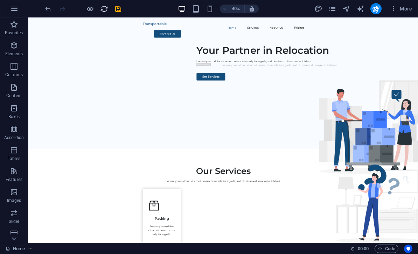
click at [104, 8] on icon "reload" at bounding box center [104, 9] width 8 height 8
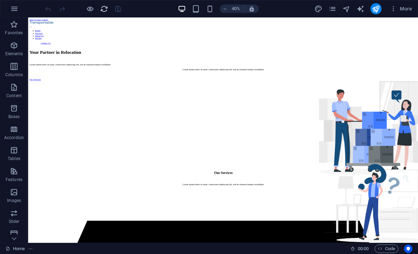
scroll to position [1, 0]
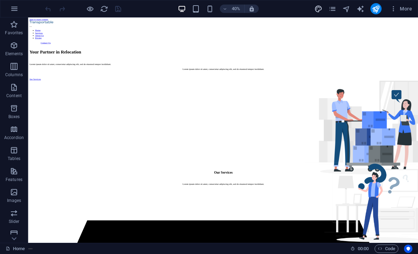
click at [316, 9] on icon "design" at bounding box center [318, 9] width 8 height 8
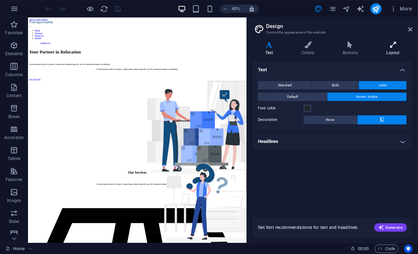
click at [394, 43] on icon at bounding box center [392, 44] width 39 height 7
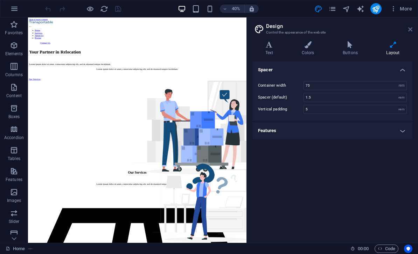
click at [411, 27] on icon at bounding box center [410, 30] width 4 height 6
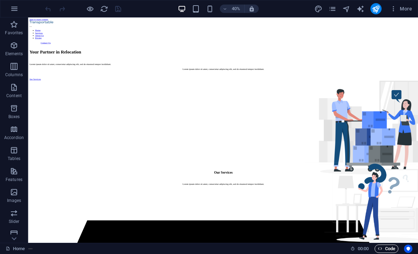
click at [386, 248] on span "Code" at bounding box center [387, 249] width 18 height 8
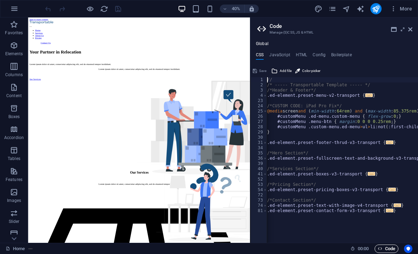
scroll to position [0, 0]
click at [276, 53] on h4 "JavaScript" at bounding box center [279, 57] width 21 height 8
type textarea "/* JS for preset "Menu V2" */"
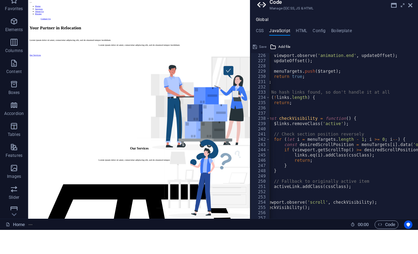
scroll to position [1188, 0]
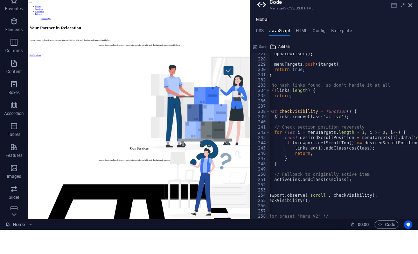
click at [396, 27] on icon at bounding box center [394, 30] width 6 height 6
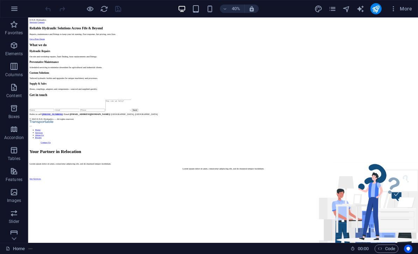
scroll to position [0, 0]
click at [104, 10] on icon "reload" at bounding box center [104, 9] width 8 height 8
drag, startPoint x: 272, startPoint y: 1, endPoint x: 0, endPoint y: 0, distance: 272.3
click at [0, 0] on html "endhydraulics.co.uk Home Favorites Elements Columns Content Boxes Accordion Tab…" at bounding box center [209, 127] width 418 height 254
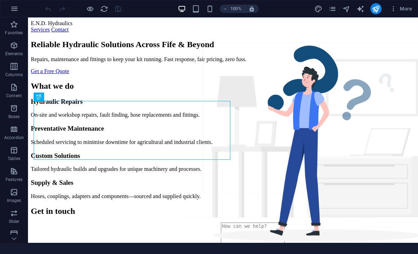
scroll to position [365, 0]
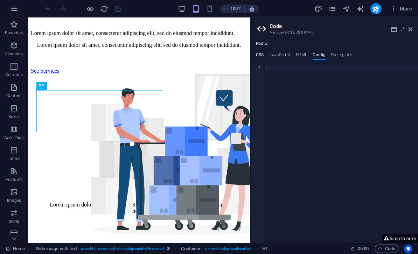
click at [259, 57] on h4 "CSS" at bounding box center [260, 57] width 8 height 8
type textarea "#end-site { font-family: Arial, Helvetica, sans-serif; color:#333; }"
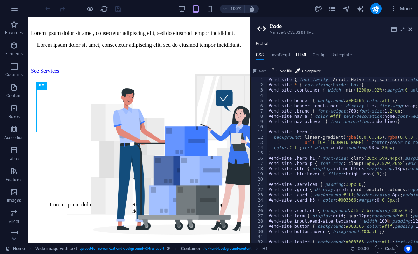
click at [302, 56] on h4 "HTML" at bounding box center [302, 57] width 12 height 8
type textarea "<div id="end-site">"
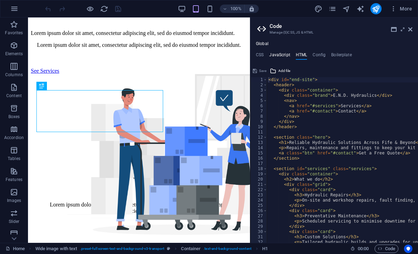
click at [283, 54] on h4 "JavaScript" at bounding box center [279, 57] width 21 height 8
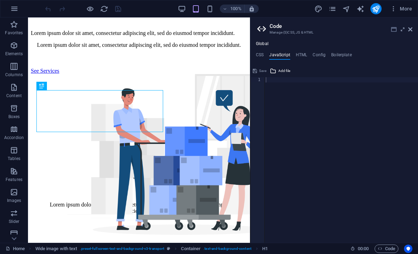
click at [394, 29] on icon at bounding box center [394, 30] width 6 height 6
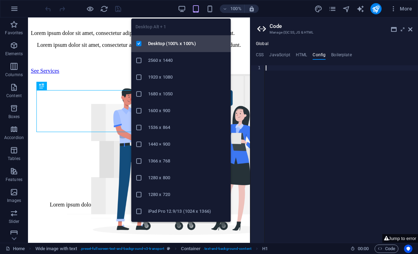
click at [160, 42] on h6 "Desktop (100% x 100%)" at bounding box center [187, 44] width 78 height 8
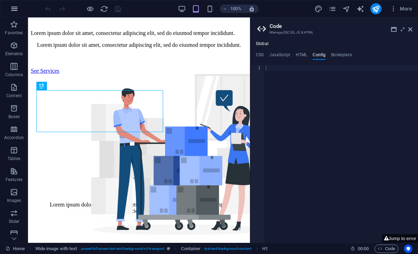
click at [12, 10] on icon "button" at bounding box center [14, 9] width 8 height 8
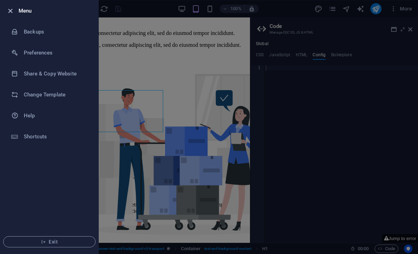
click at [10, 11] on icon "button" at bounding box center [10, 11] width 8 height 8
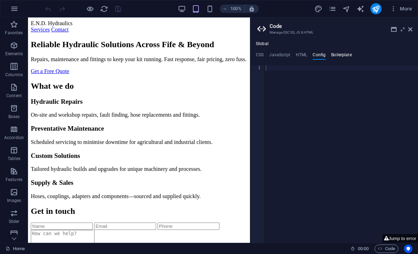
click at [342, 55] on h4 "Boilerplate" at bounding box center [341, 57] width 21 height 8
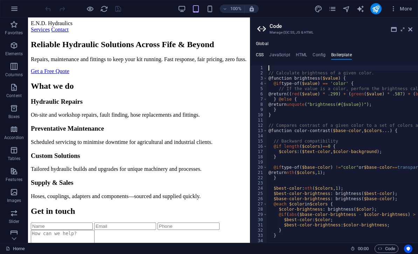
click at [263, 56] on h4 "CSS" at bounding box center [260, 57] width 8 height 8
type textarea "#end-site { font-family: Arial, Helvetica, sans-serif; color:#333; }"
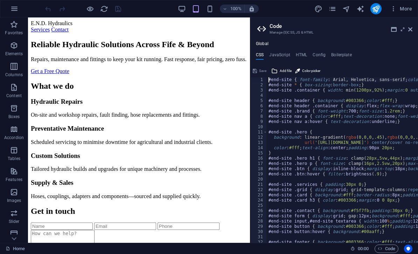
click at [412, 27] on aside "Code Manage (S)CSS, JS & HTML Global CSS JavaScript HTML Config Boilerplate #en…" at bounding box center [334, 131] width 168 height 226
click at [412, 30] on icon at bounding box center [410, 30] width 4 height 6
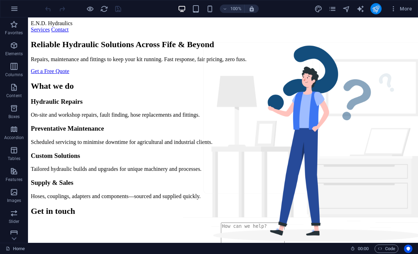
click at [375, 6] on icon "publish" at bounding box center [376, 9] width 8 height 8
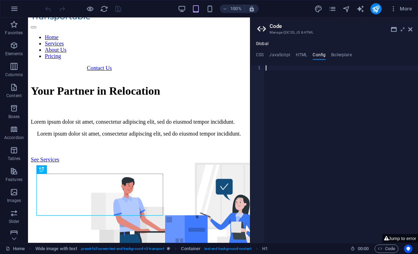
scroll to position [286, 0]
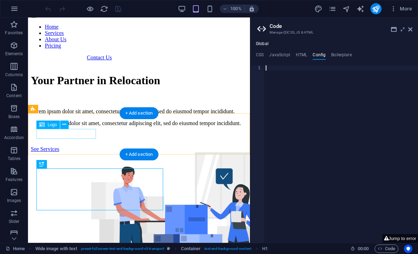
click at [51, 12] on div at bounding box center [139, 6] width 216 height 9
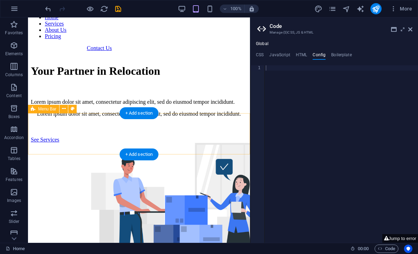
click at [64, 51] on div "Home Services About Us Pricing Contact Us" at bounding box center [139, 26] width 216 height 49
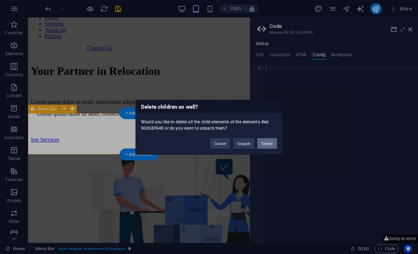
click at [266, 142] on button "Delete" at bounding box center [267, 143] width 20 height 11
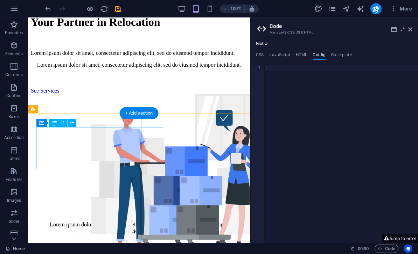
click at [92, 29] on div "Your Partner in Relocation" at bounding box center [139, 22] width 216 height 13
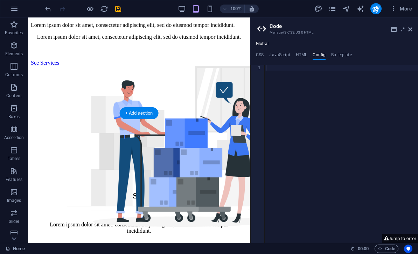
click at [80, 28] on div "Lorem ipsum dolor sit amet, consectetur adipiscing elit, sed do eiusmod tempor …" at bounding box center [139, 25] width 216 height 6
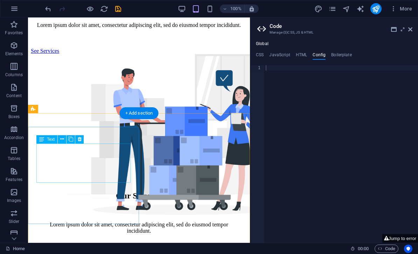
click at [71, 28] on div "Lorem ipsum dolor sit amet, consectetur adipiscing elit, sed do eiusmod tempor …" at bounding box center [139, 25] width 216 height 6
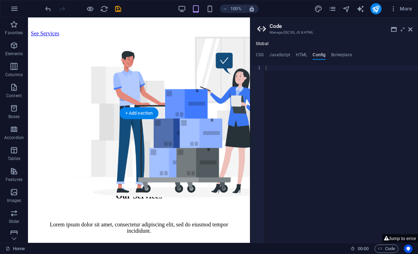
click at [65, 37] on div "See Services" at bounding box center [139, 22] width 216 height 29
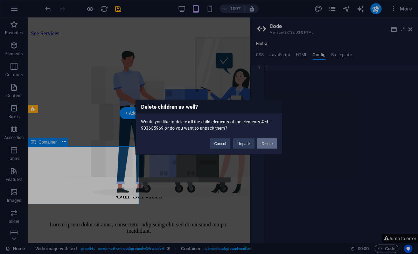
click at [265, 143] on button "Delete" at bounding box center [267, 143] width 20 height 11
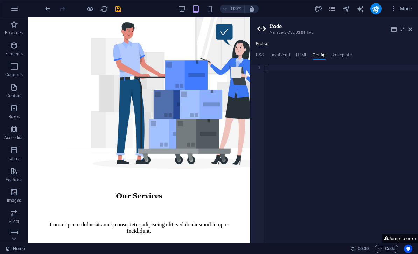
click at [63, 142] on div at bounding box center [139, 72] width 216 height 140
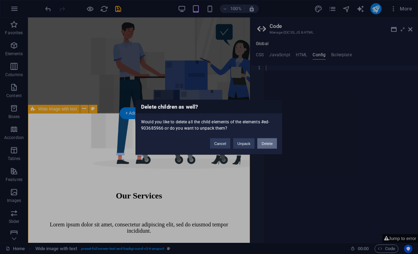
click at [264, 144] on button "Delete" at bounding box center [267, 143] width 20 height 11
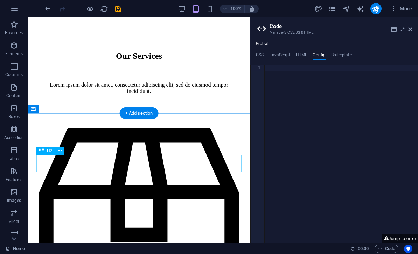
click at [55, 61] on div "Our Services" at bounding box center [139, 55] width 200 height 9
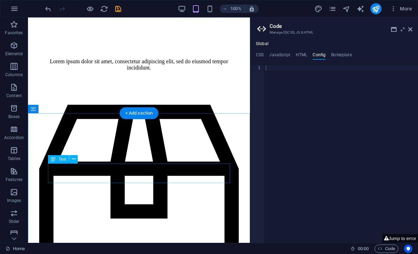
click at [60, 71] on div "Lorem ipsum dolor sit amet, consectetur adipiscing elit, sed do eiusmod tempor …" at bounding box center [139, 64] width 200 height 13
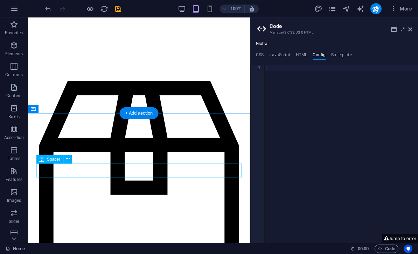
click at [56, 67] on div at bounding box center [139, 60] width 200 height 14
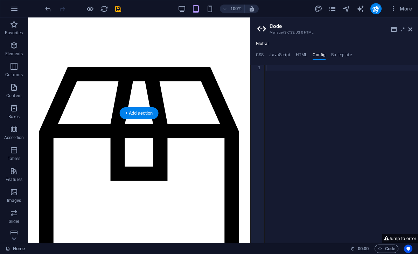
click at [54, 165] on div "Packing Lorem ipsum dolor sit amet, consectetur adipiscing elit." at bounding box center [139, 195] width 200 height 284
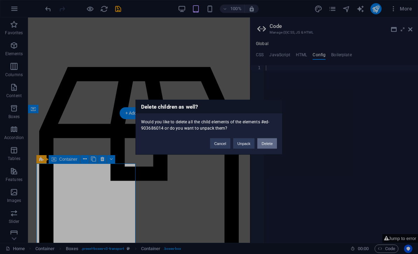
click at [266, 142] on button "Delete" at bounding box center [267, 143] width 20 height 11
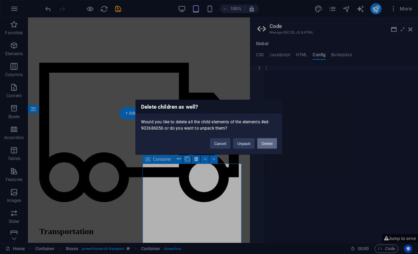
click at [266, 145] on button "Delete" at bounding box center [267, 143] width 20 height 11
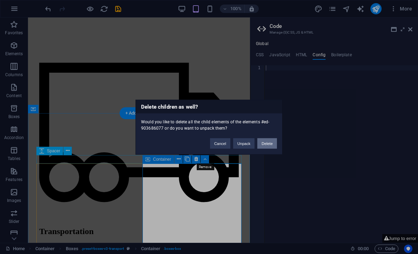
click at [265, 142] on button "Delete" at bounding box center [267, 143] width 20 height 11
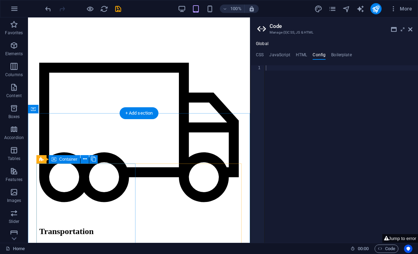
click at [91, 186] on div "Transportation Lorem ipsum dolor sit amet, consectetur adipiscing elit." at bounding box center [139, 160] width 200 height 215
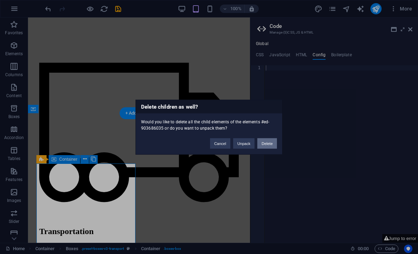
click at [263, 148] on button "Delete" at bounding box center [267, 143] width 20 height 11
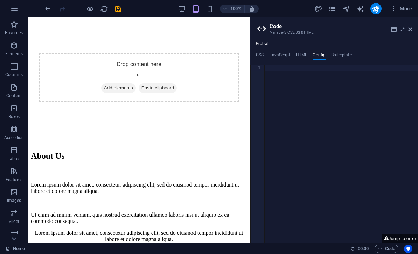
click at [70, 103] on div "Drop content here or Add elements Paste clipboard" at bounding box center [139, 78] width 200 height 50
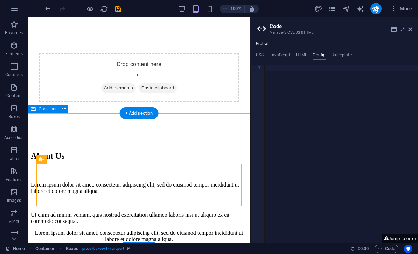
click at [53, 134] on div "Drop content here or Add elements Paste clipboard" at bounding box center [139, 73] width 216 height 142
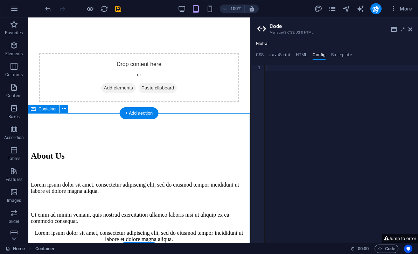
click at [405, 26] on h2 "Code" at bounding box center [341, 26] width 143 height 6
click at [411, 30] on icon at bounding box center [410, 30] width 4 height 6
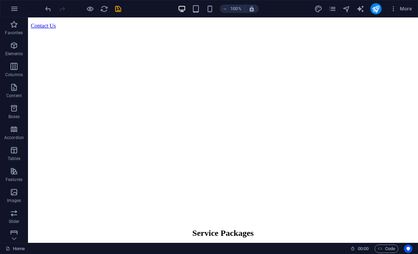
scroll to position [514, 0]
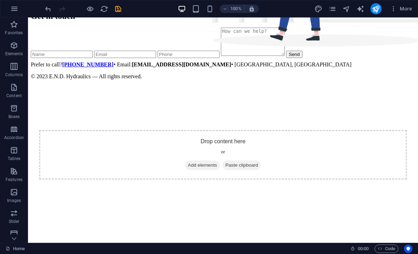
scroll to position [195, 0]
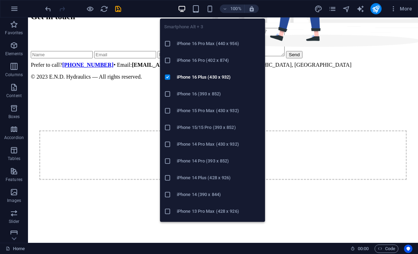
click at [166, 40] on li "iPhone 16 Pro Max (440 x 956)" at bounding box center [212, 43] width 105 height 17
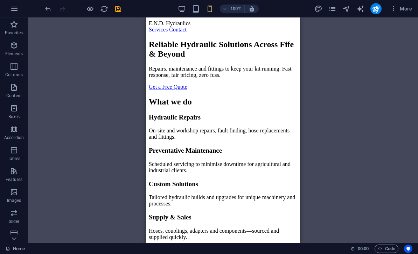
scroll to position [0, 0]
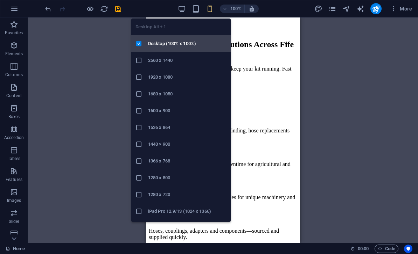
click at [153, 44] on h6 "Desktop (100% x 100%)" at bounding box center [187, 44] width 78 height 8
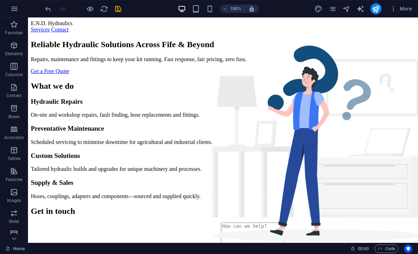
click at [42, 31] on link "Services" at bounding box center [40, 30] width 19 height 6
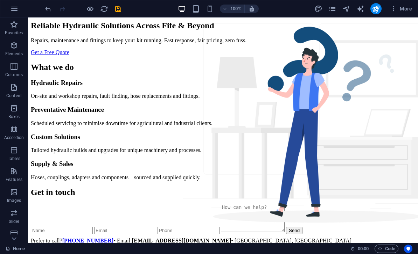
scroll to position [18, 0]
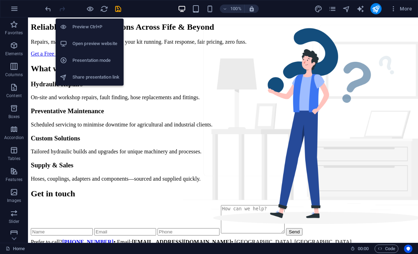
click at [77, 25] on h6 "Preview Ctrl+P" at bounding box center [95, 27] width 47 height 8
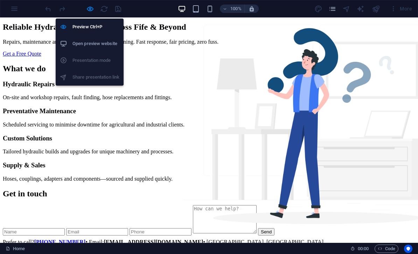
click at [77, 42] on h6 "Open preview website" at bounding box center [95, 44] width 47 height 8
click at [79, 25] on h6 "Preview Ctrl+P" at bounding box center [95, 27] width 47 height 8
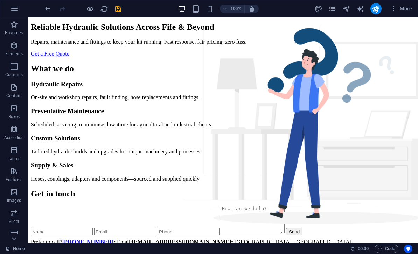
click at [164, 57] on section "Reliable Hydraulic Solutions Across Fife & Beyond Repairs, maintenance and fitt…" at bounding box center [223, 39] width 384 height 35
click at [116, 6] on icon "save" at bounding box center [118, 9] width 8 height 8
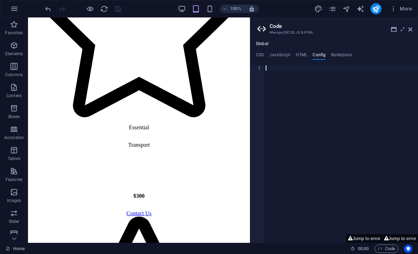
scroll to position [838, 0]
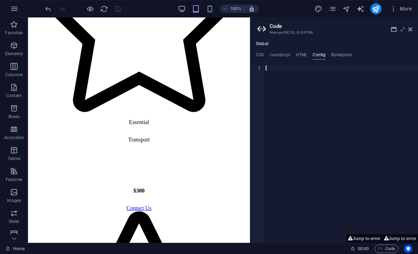
click at [57, 137] on div "Transport" at bounding box center [139, 160] width 200 height 46
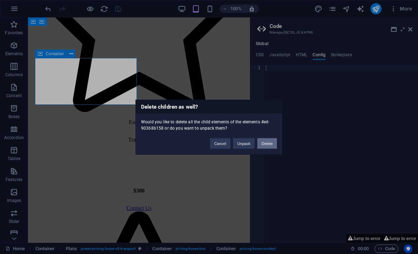
click at [270, 143] on button "Delete" at bounding box center [267, 143] width 20 height 11
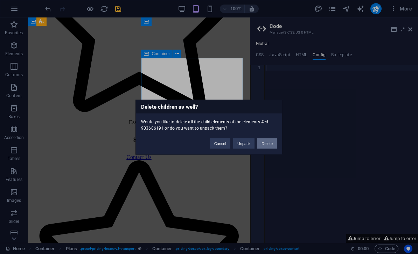
click at [264, 146] on button "Delete" at bounding box center [267, 143] width 20 height 11
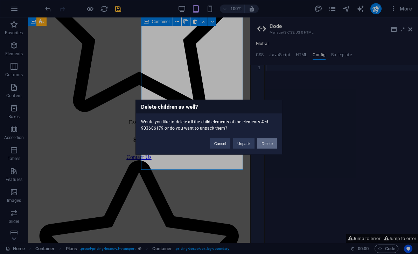
click at [264, 139] on button "Delete" at bounding box center [267, 143] width 20 height 11
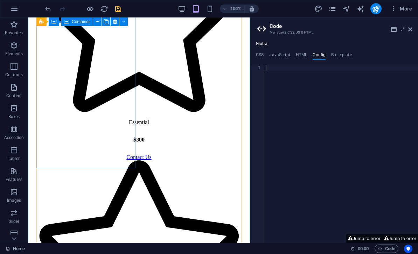
click at [86, 30] on div "Essential $300 Contact Us" at bounding box center [139, 40] width 200 height 239
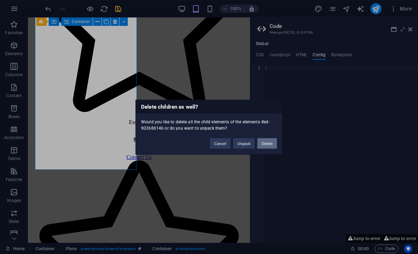
click at [265, 143] on button "Delete" at bounding box center [267, 143] width 20 height 11
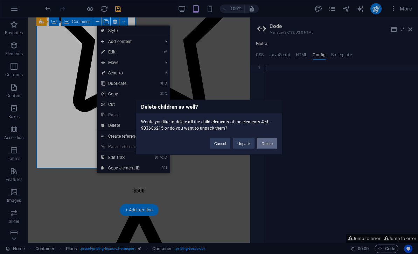
click at [268, 142] on button "Delete" at bounding box center [267, 143] width 20 height 11
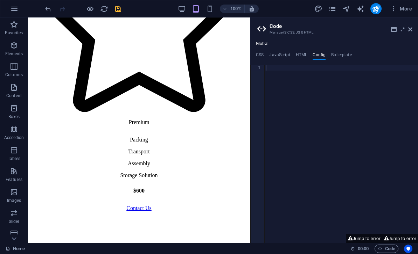
click at [96, 27] on div "Premium Packing Transport Assembly Storage Solution $600 Contact Us" at bounding box center [139, 66] width 200 height 290
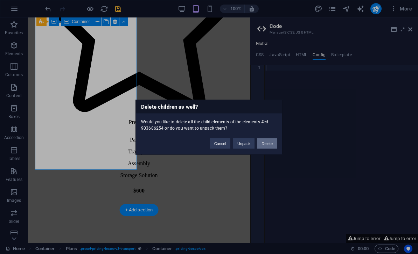
click at [270, 146] on button "Delete" at bounding box center [267, 143] width 20 height 11
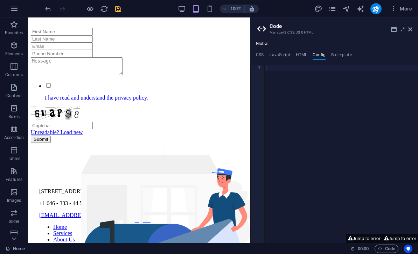
scroll to position [897, 0]
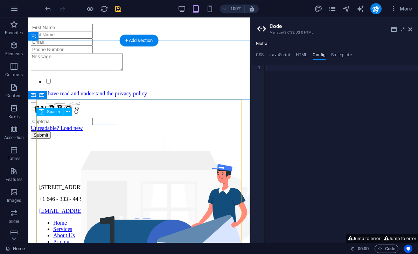
click at [46, 24] on div at bounding box center [139, 19] width 216 height 8
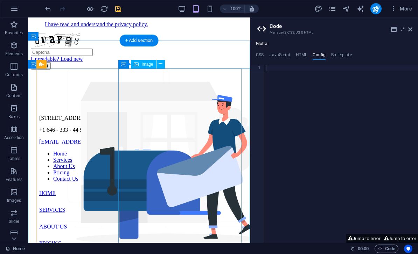
click at [141, 104] on figure at bounding box center [167, 158] width 222 height 176
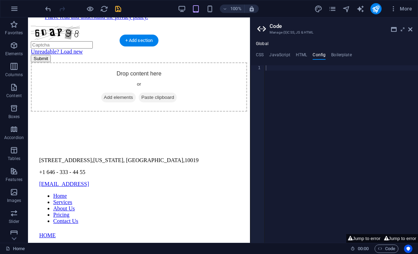
scroll to position [897, 0]
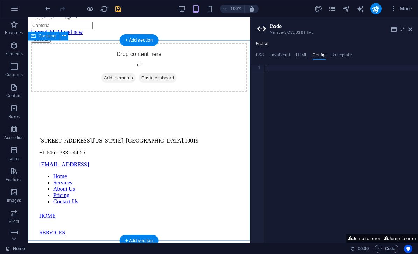
click at [36, 68] on div "I have read and understand the privacy policy. Unreadable? Load new Submit Drop…" at bounding box center [139, 23] width 216 height 138
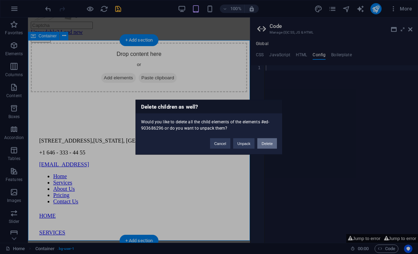
click at [264, 139] on button "Delete" at bounding box center [267, 143] width 20 height 11
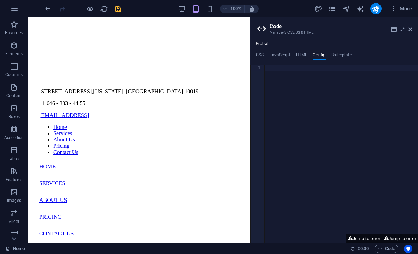
scroll to position [808, 0]
click at [53, 143] on div "[STREET_ADDRESS][US_STATE] +1 646 - 333 - 44 55 [EMAIL_ADDRESS] Home Services A…" at bounding box center [139, 167] width 216 height 247
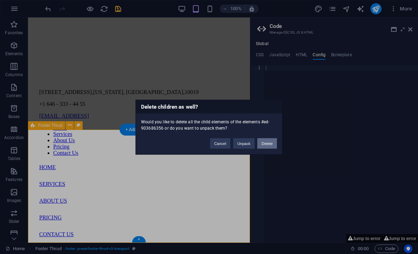
click at [264, 144] on button "Delete" at bounding box center [267, 143] width 20 height 11
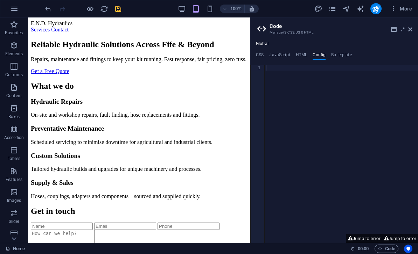
scroll to position [0, 0]
click at [119, 8] on icon "save" at bounding box center [118, 9] width 8 height 8
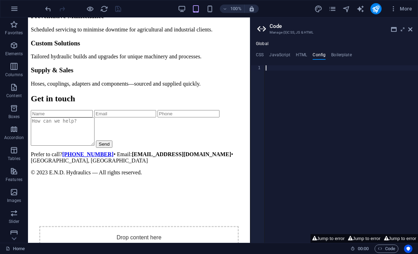
scroll to position [118, 0]
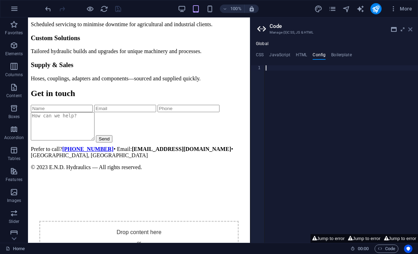
click at [408, 27] on icon at bounding box center [410, 30] width 4 height 6
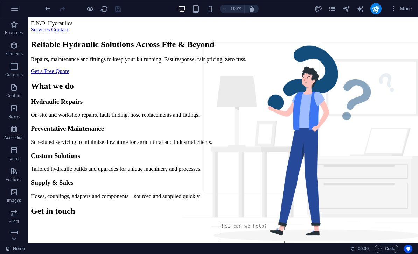
scroll to position [0, 0]
click at [403, 10] on span "More" at bounding box center [401, 8] width 22 height 7
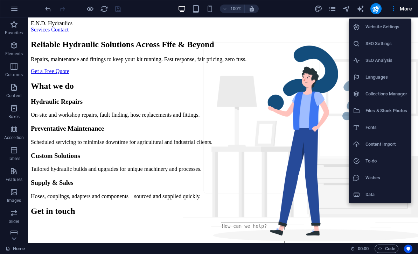
click at [369, 27] on h6 "Website Settings" at bounding box center [386, 27] width 42 height 8
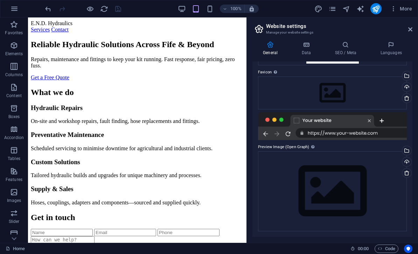
scroll to position [85, 0]
click at [322, 191] on div "Drag files here, click to choose files or select files from Files or our free s…" at bounding box center [332, 192] width 149 height 80
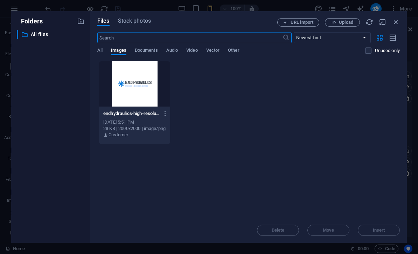
click at [125, 85] on div at bounding box center [134, 84] width 71 height 46
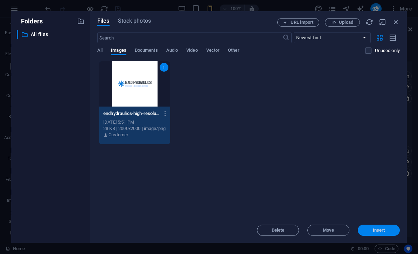
click at [372, 229] on span "Insert" at bounding box center [379, 231] width 36 height 4
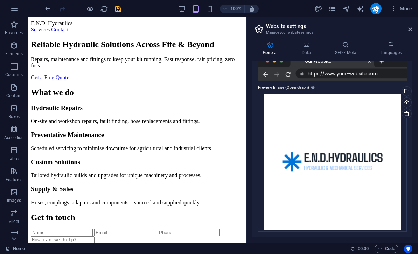
scroll to position [145, 0]
click at [408, 28] on icon at bounding box center [410, 30] width 4 height 6
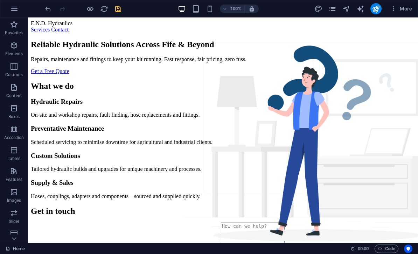
click at [115, 5] on icon "save" at bounding box center [118, 9] width 8 height 8
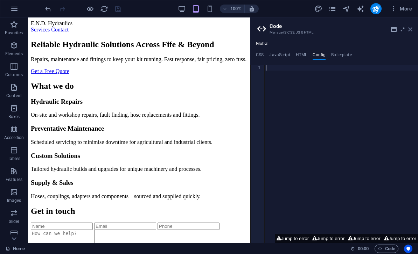
click at [411, 29] on icon at bounding box center [410, 30] width 4 height 6
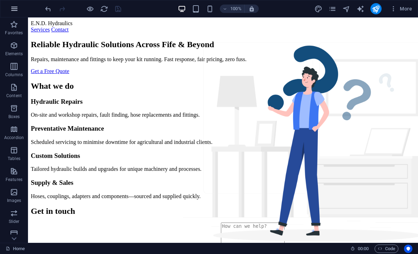
click at [14, 9] on icon "button" at bounding box center [14, 9] width 8 height 8
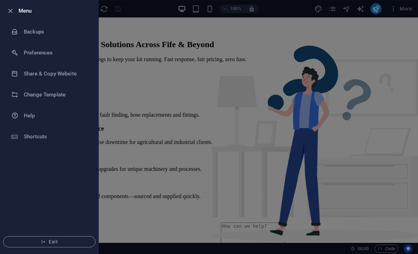
click at [140, 113] on div at bounding box center [209, 127] width 418 height 254
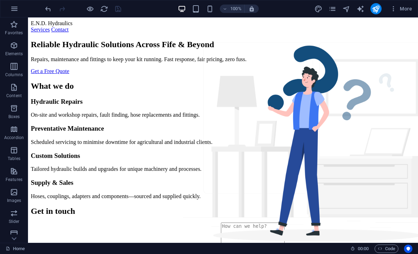
scroll to position [0, 0]
